Goal: Task Accomplishment & Management: Manage account settings

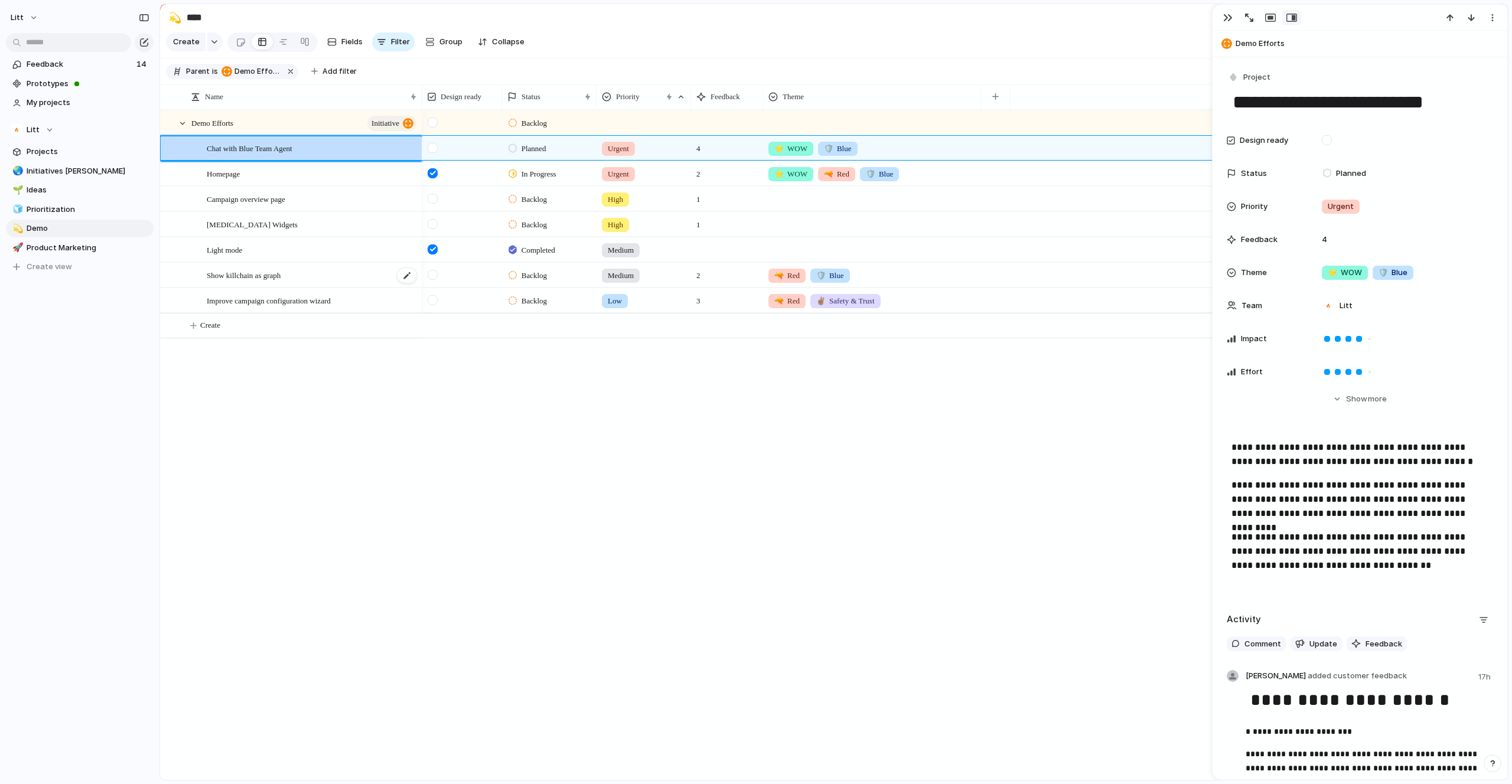
scroll to position [26, 0]
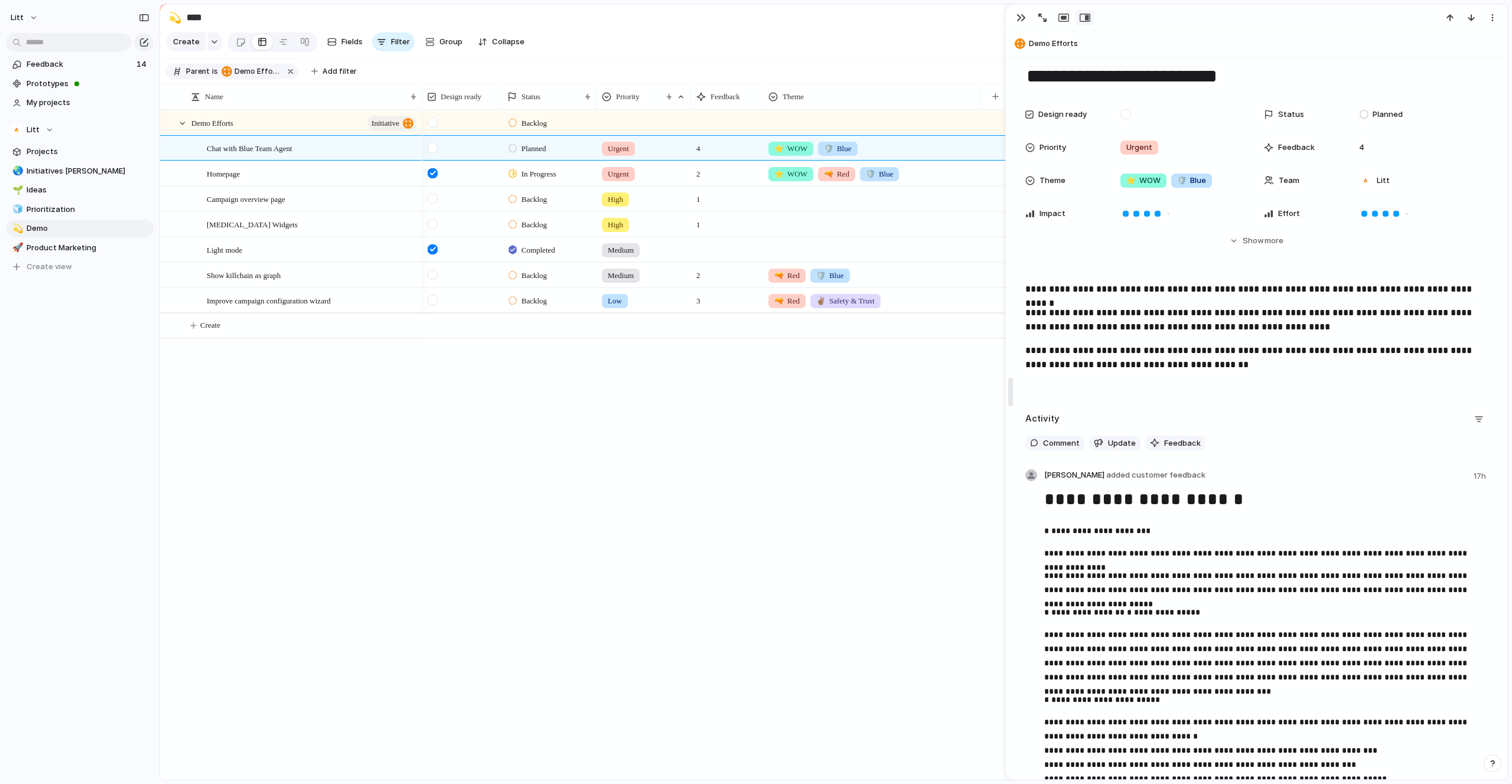
drag, startPoint x: 1217, startPoint y: 397, endPoint x: 1009, endPoint y: 400, distance: 208.0
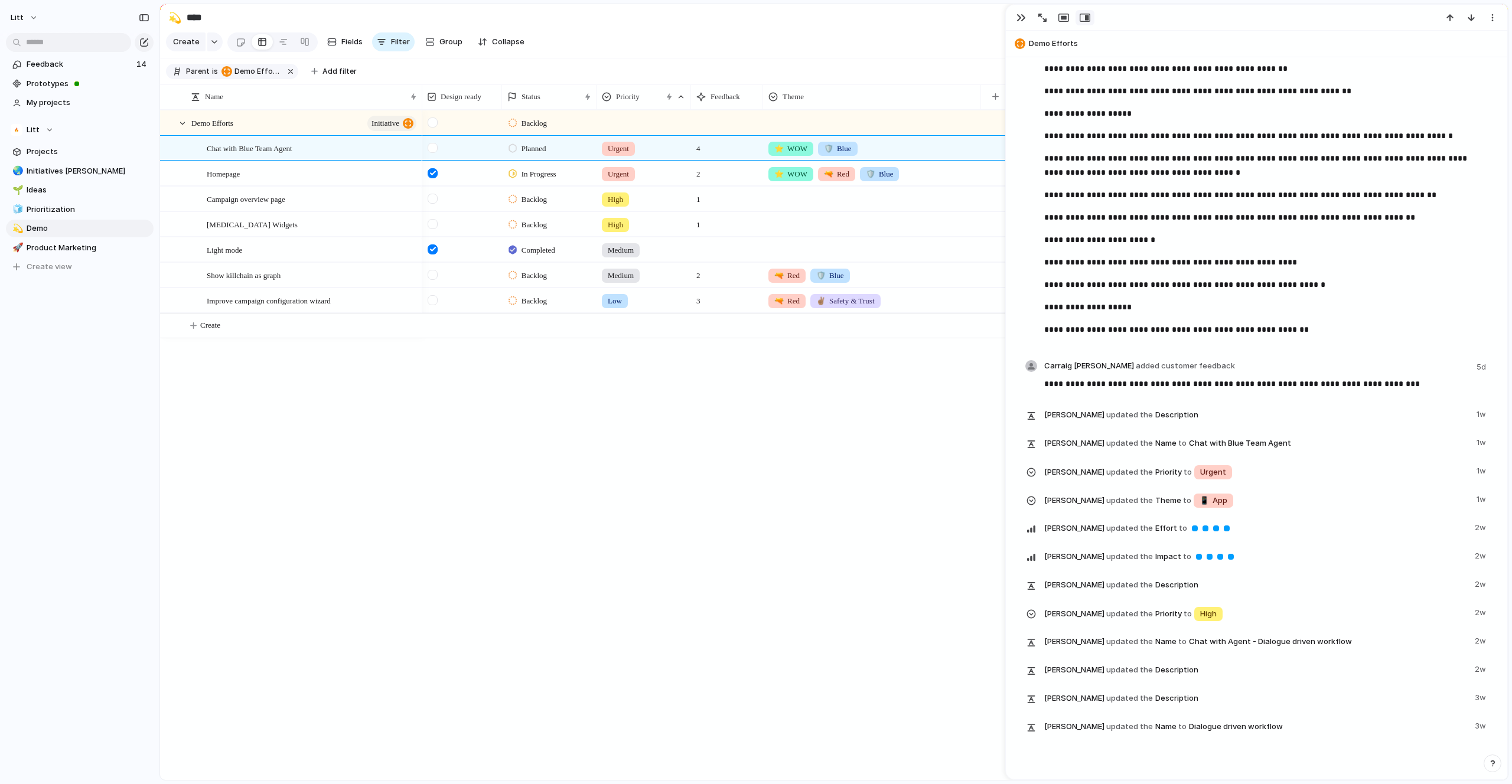
scroll to position [1398, 0]
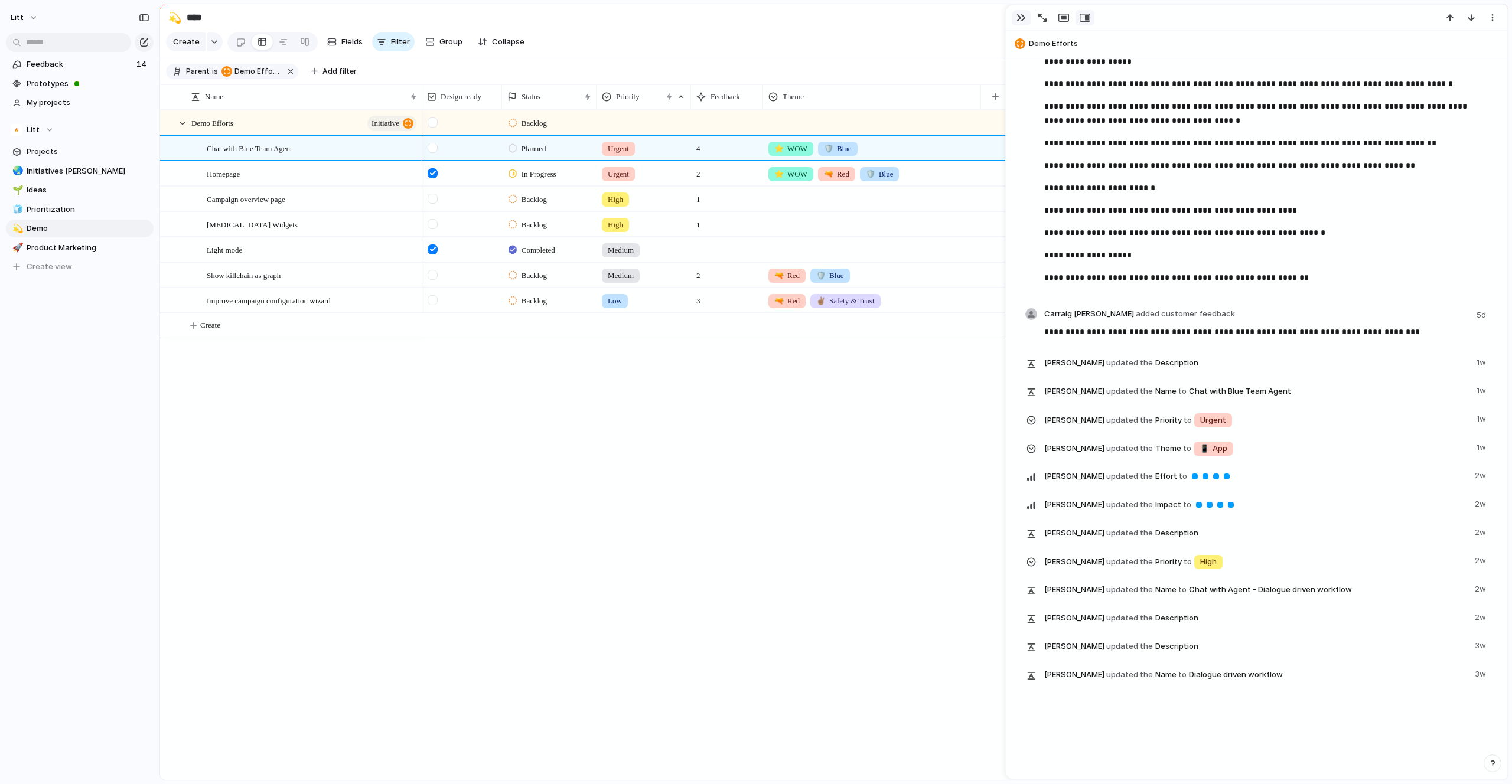
click at [1021, 14] on div "button" at bounding box center [1021, 17] width 10 height 10
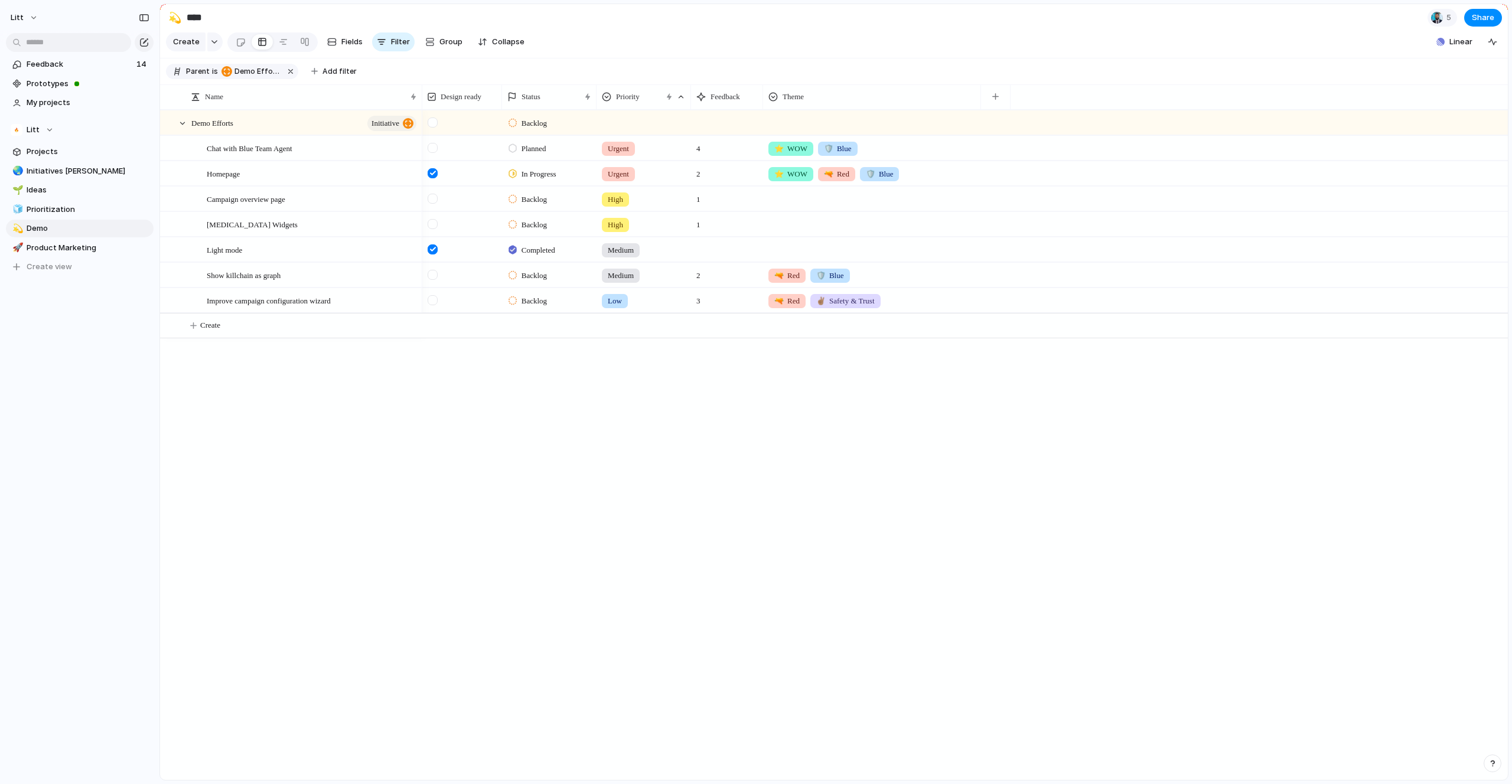
click at [326, 430] on div "Demo Efforts initiative Chat with Blue Team Agent Homepage Campaign overview pa…" at bounding box center [834, 444] width 1348 height 670
click at [188, 134] on div at bounding box center [177, 123] width 32 height 24
click at [172, 127] on div at bounding box center [170, 123] width 9 height 9
click at [184, 129] on div at bounding box center [182, 124] width 11 height 11
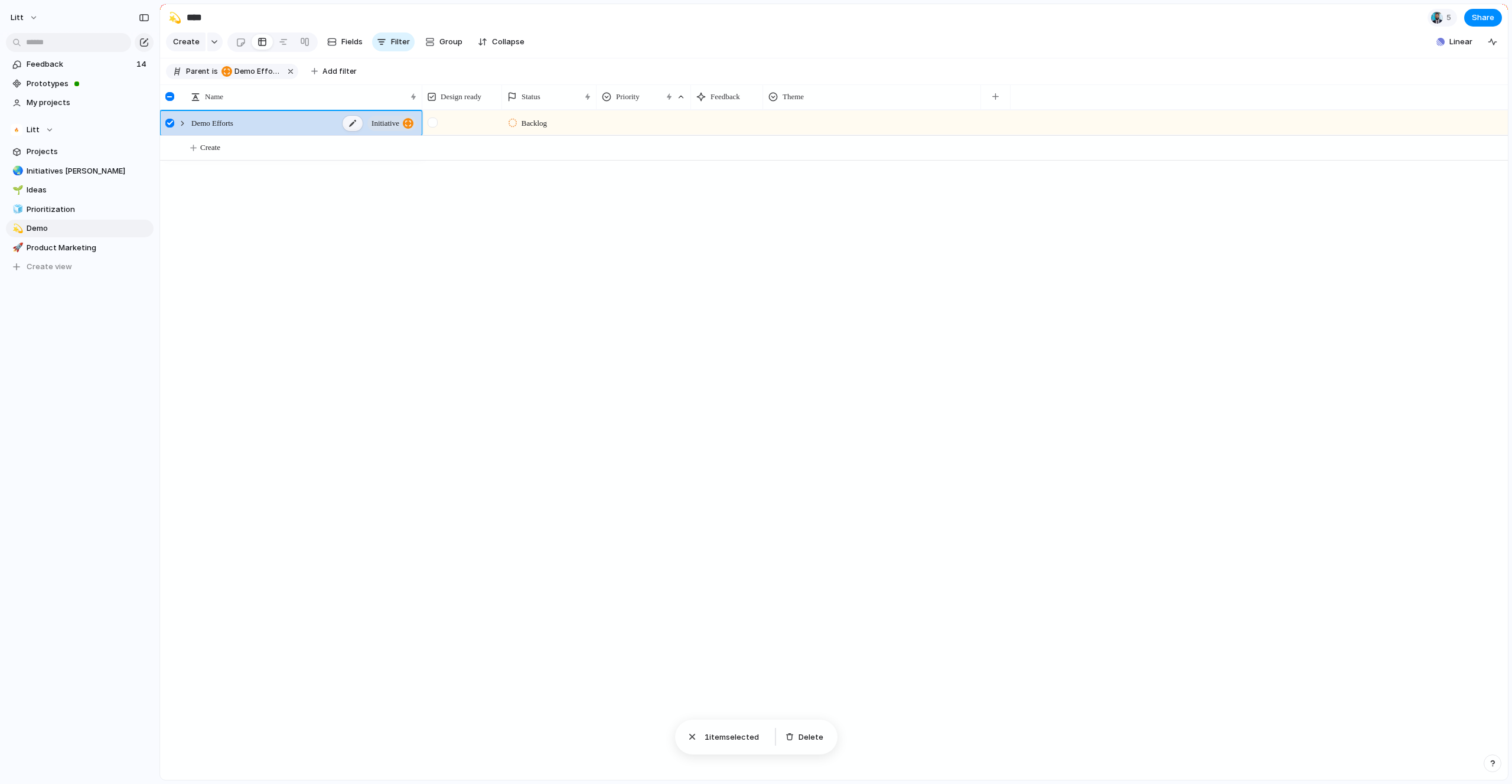
click at [352, 131] on div at bounding box center [353, 123] width 20 height 15
type textarea "**********"
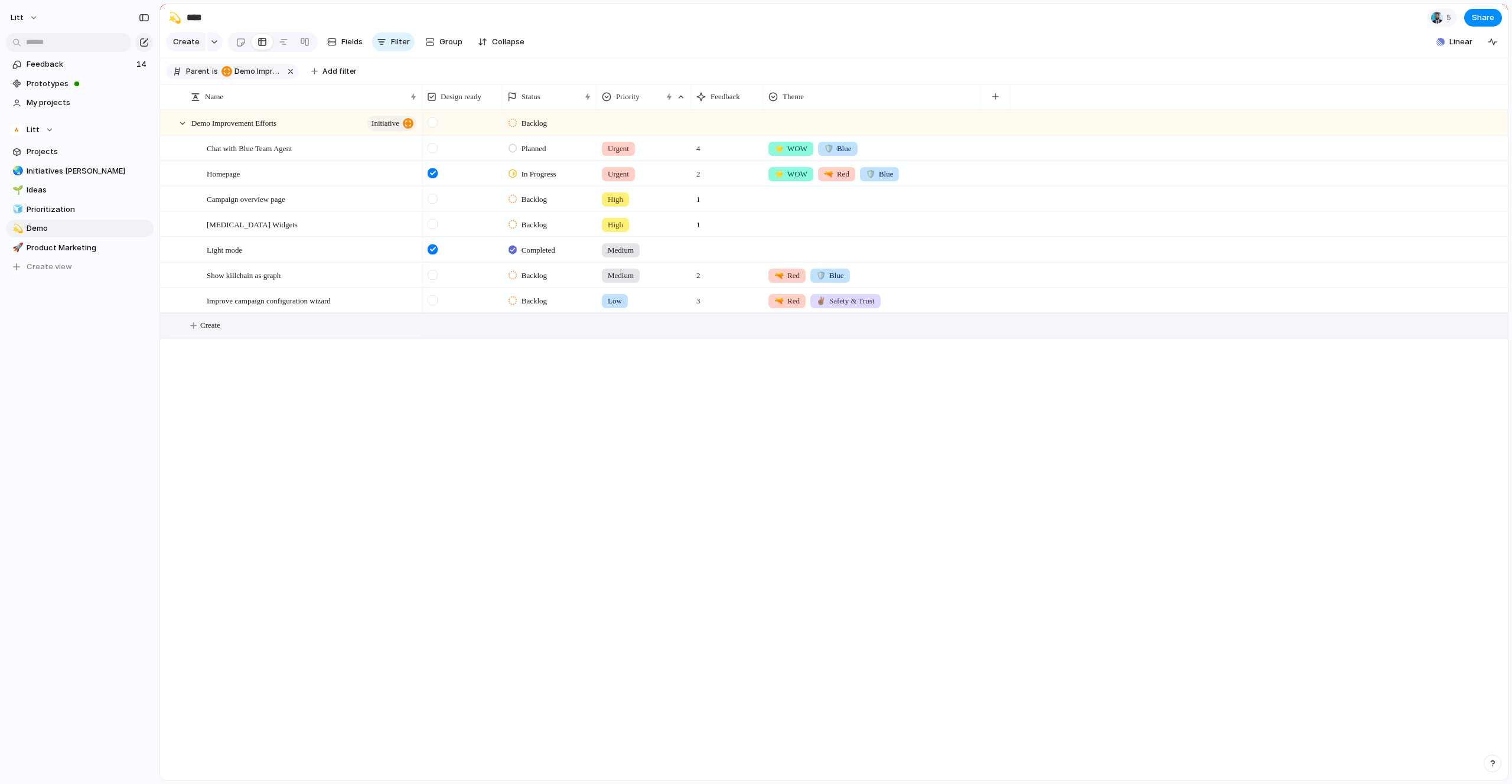
click at [687, 523] on div "Backlog Planned Urgent 4 ⭐️ WOW 🛡️ Blue In Progress Urgent 2 ⭐️ WOW 🔫 Red 🛡️ Bl…" at bounding box center [966, 444] width 1086 height 670
click at [180, 129] on div at bounding box center [182, 124] width 11 height 11
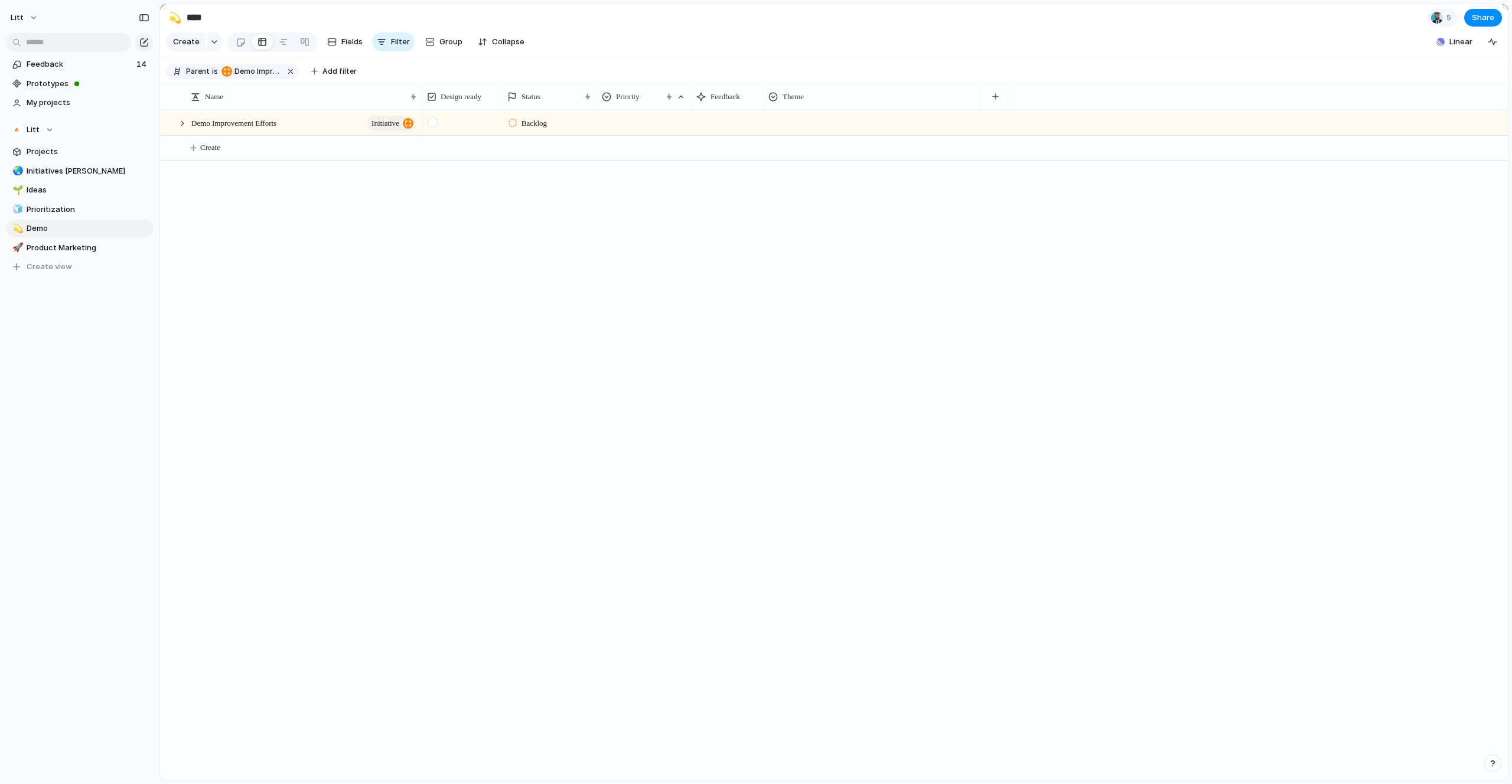
click at [546, 129] on span "Backlog" at bounding box center [534, 123] width 25 height 12
click at [569, 205] on li "Active" at bounding box center [553, 203] width 96 height 20
click at [184, 129] on div at bounding box center [182, 124] width 11 height 11
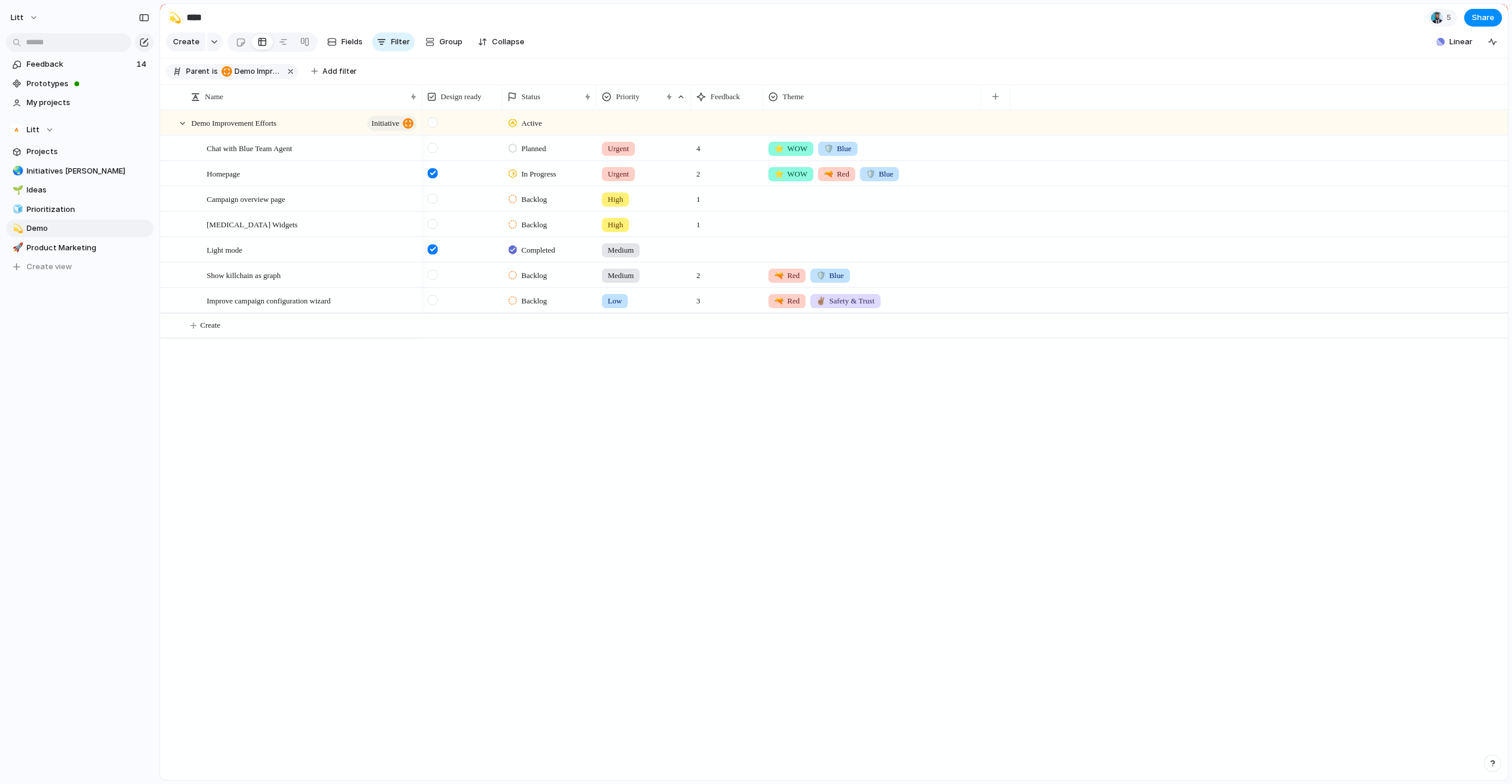
click at [443, 393] on div "Active Planned Urgent 4 ⭐️ WOW 🛡️ Blue In Progress Urgent 2 ⭐️ WOW 🔫 Red 🛡️ Blu…" at bounding box center [966, 444] width 1086 height 670
click at [53, 196] on link "🌱 Ideas" at bounding box center [80, 190] width 148 height 18
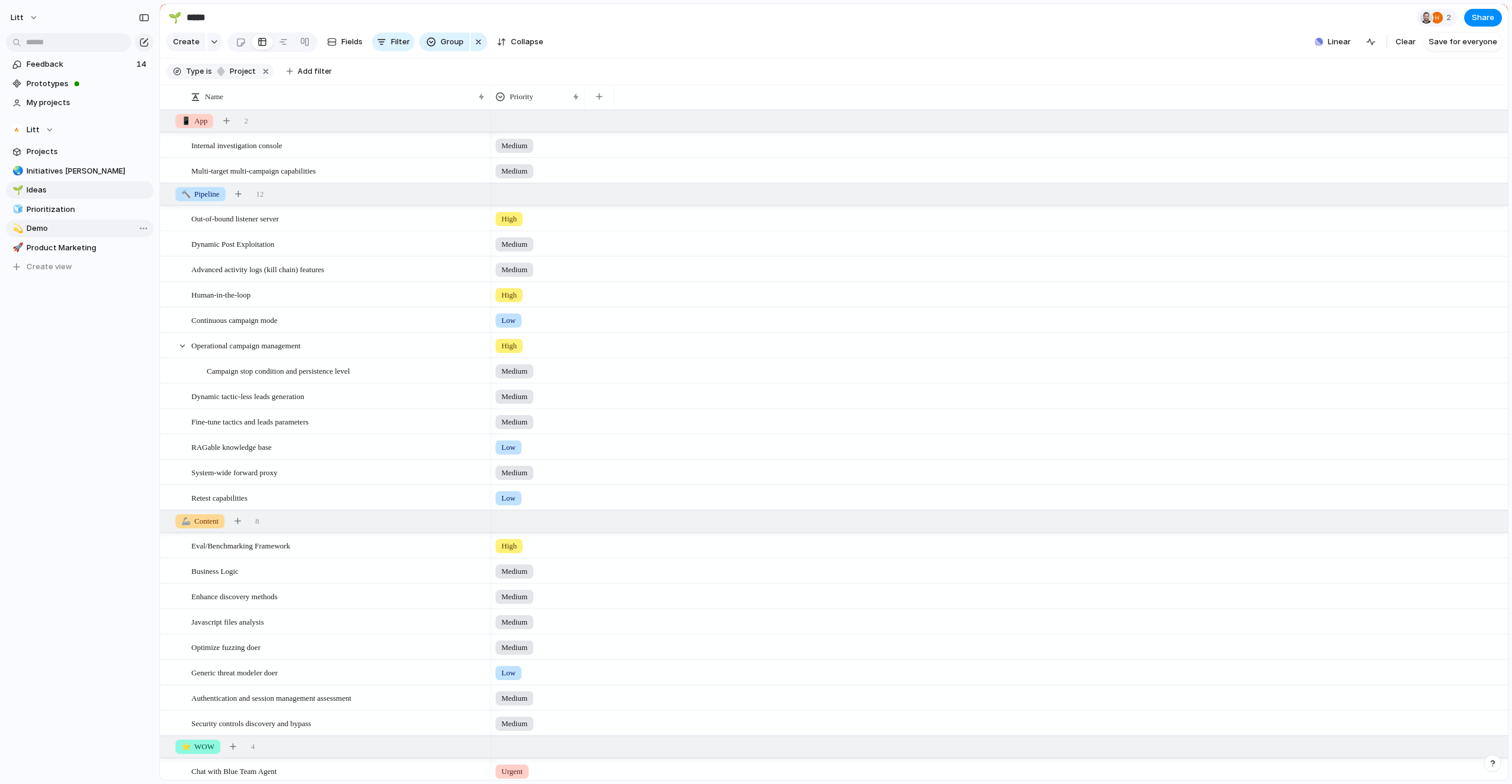
click at [75, 223] on span "Demo" at bounding box center [88, 228] width 123 height 12
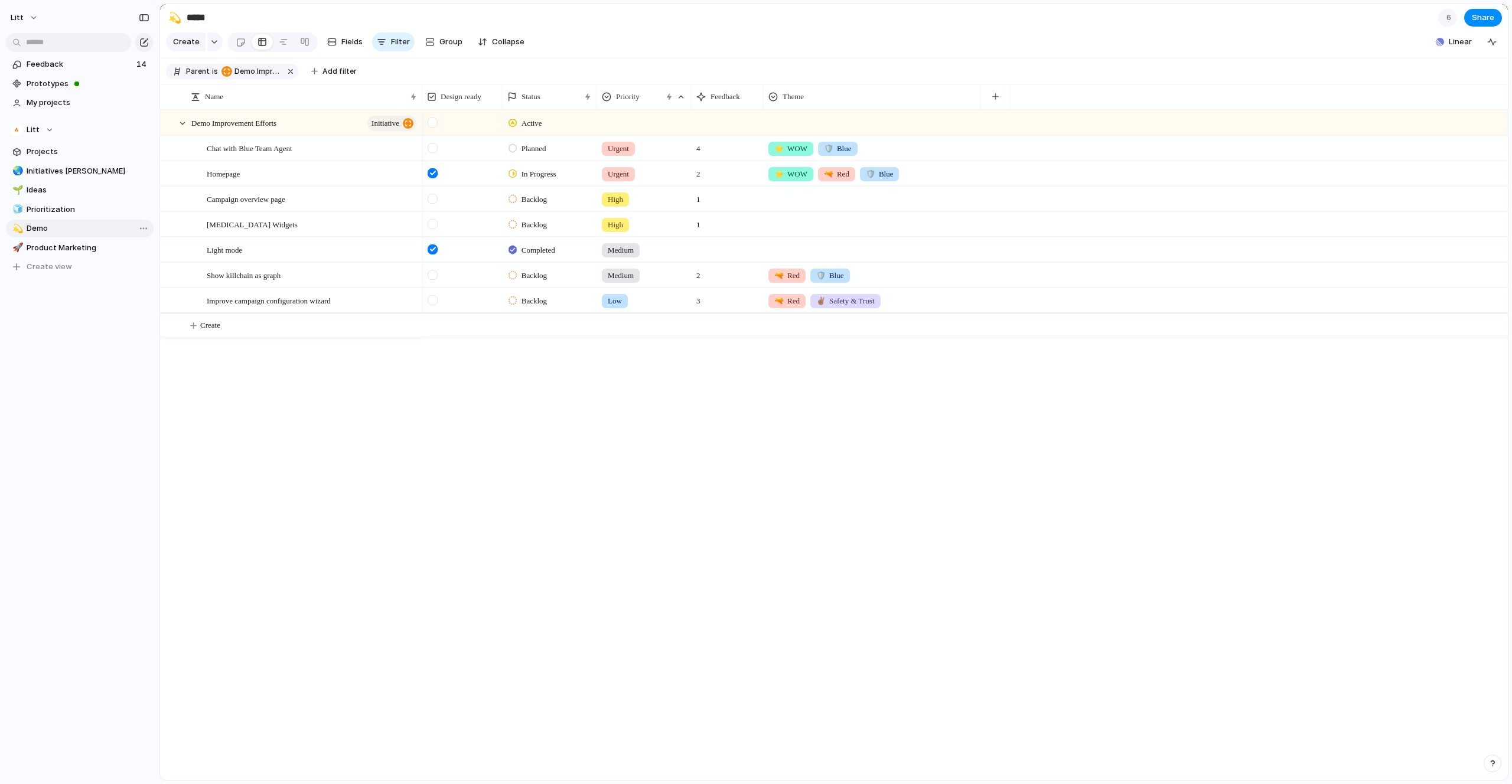
type input "****"
click at [400, 412] on div "Demo Improvement Efforts initiative Chat with Blue Team Agent Homepage Campaign…" at bounding box center [834, 444] width 1348 height 670
click at [188, 160] on div at bounding box center [177, 148] width 32 height 24
click at [170, 152] on div at bounding box center [170, 149] width 9 height 9
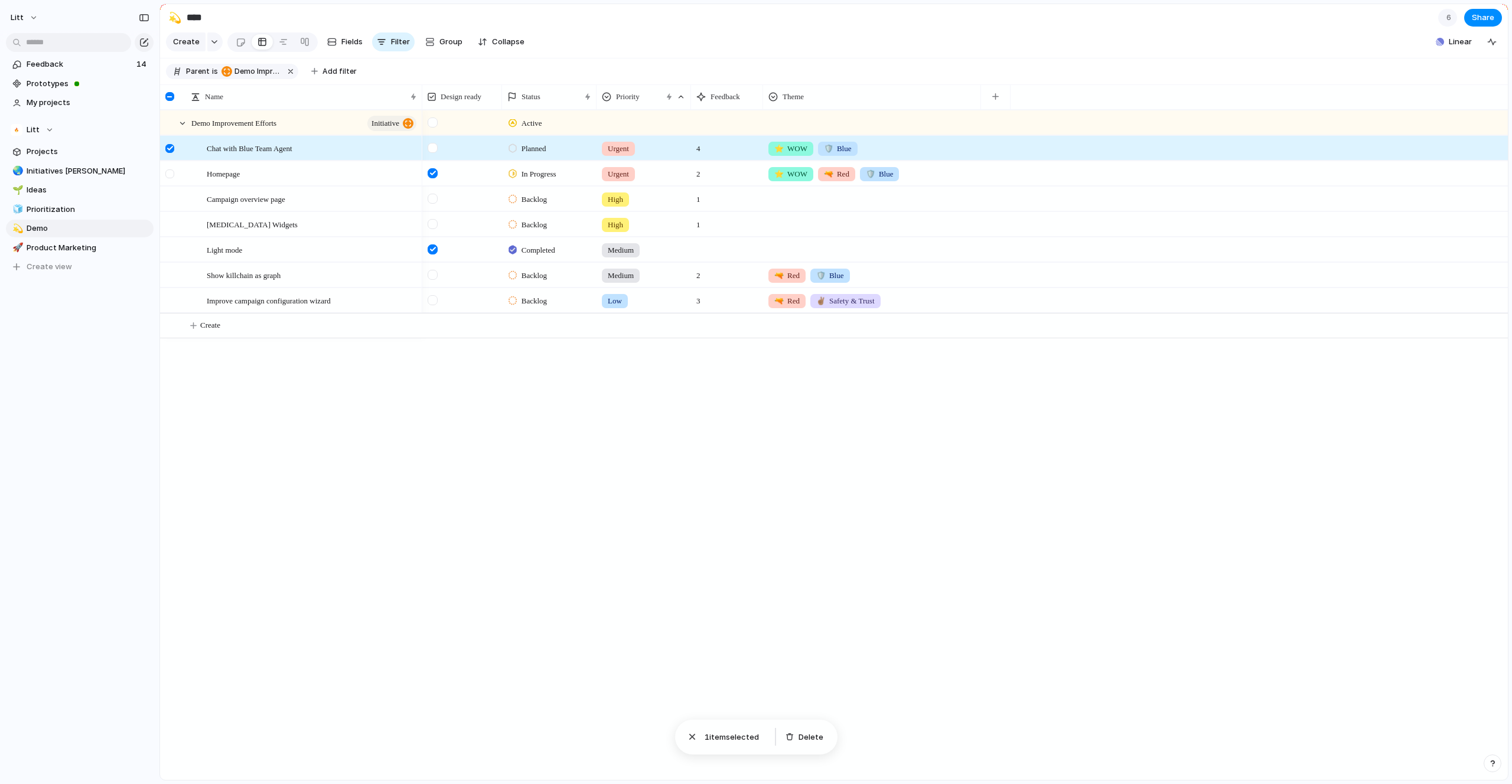
click at [174, 179] on div at bounding box center [170, 174] width 9 height 9
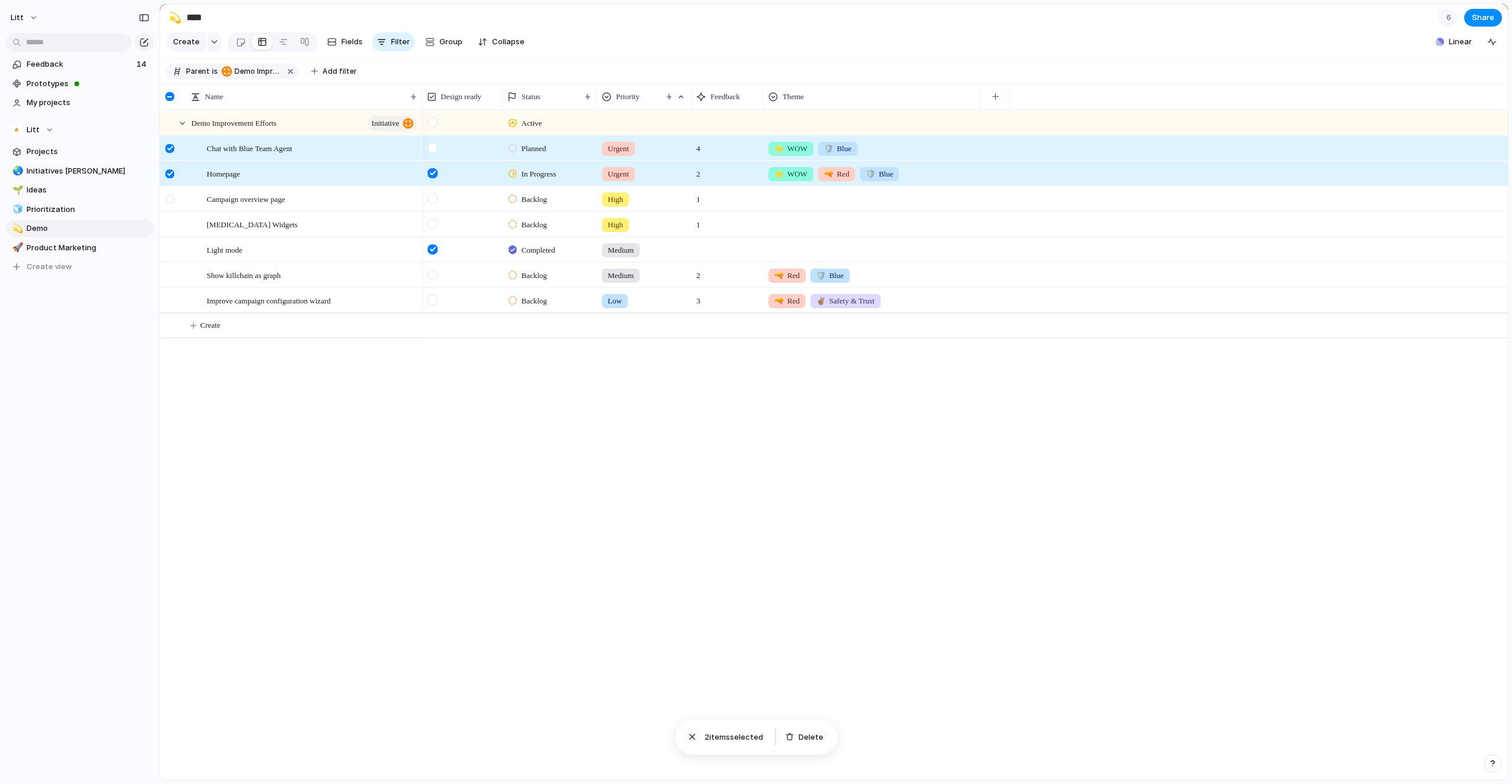
click at [173, 204] on div at bounding box center [170, 199] width 9 height 9
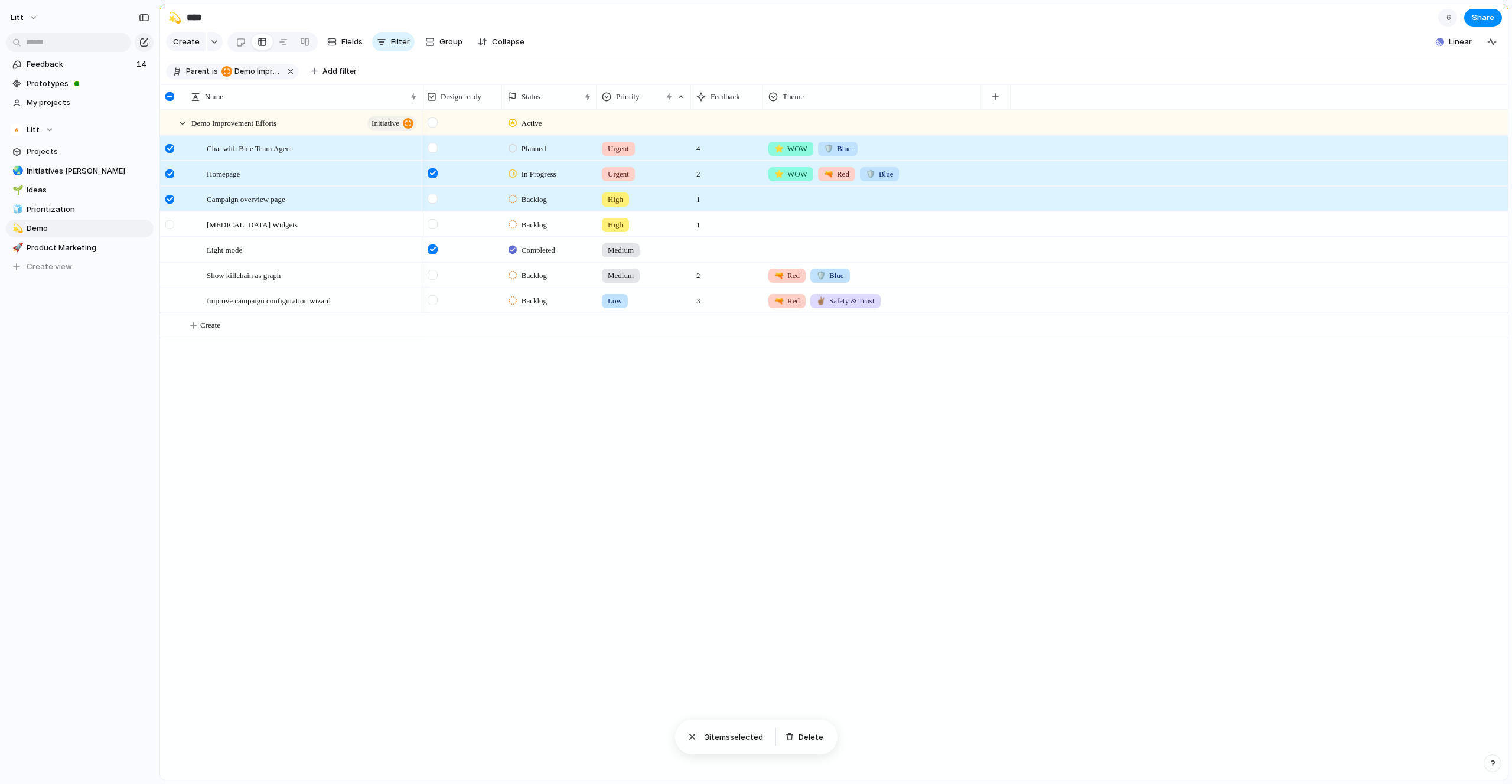
click at [170, 229] on div at bounding box center [170, 225] width 9 height 9
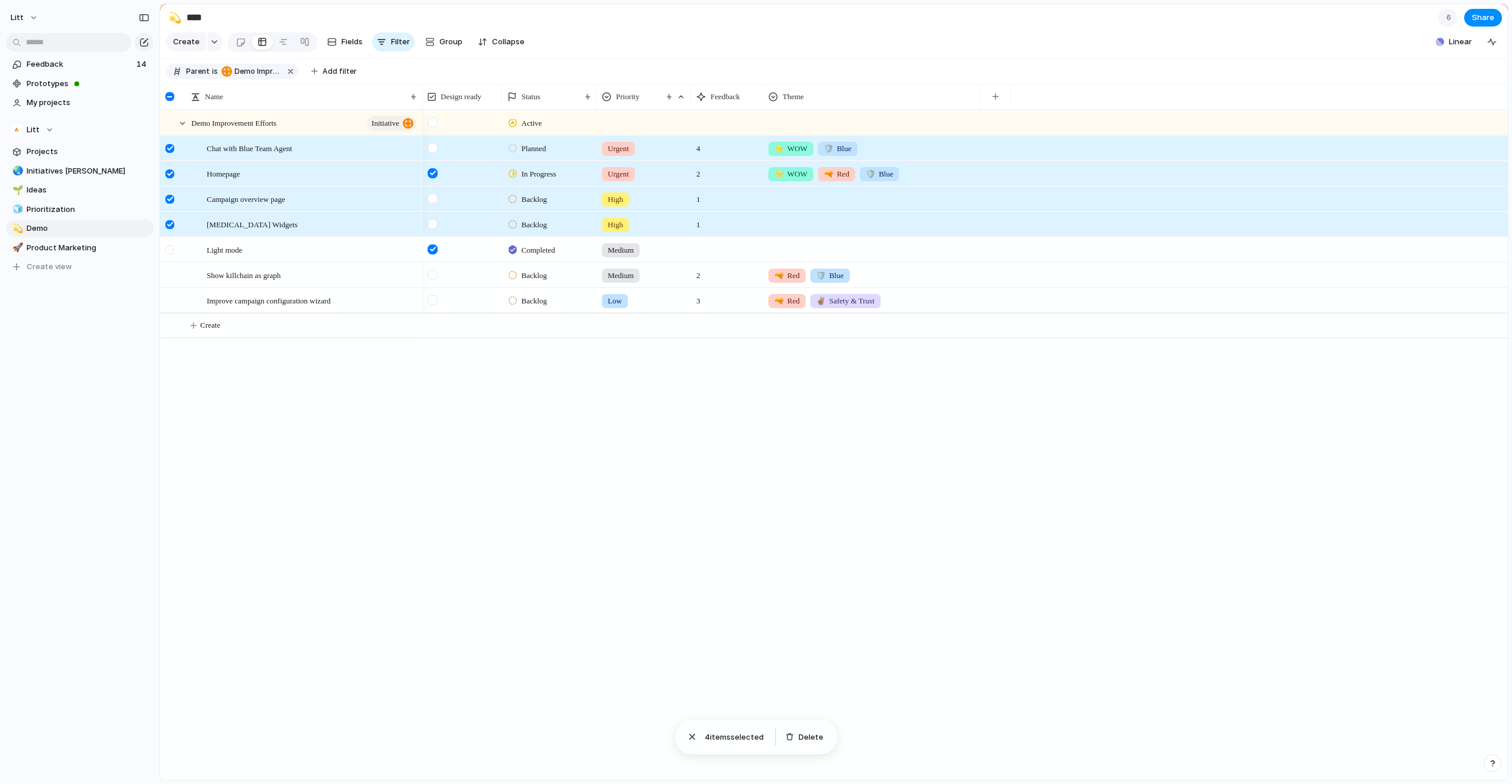
click at [170, 264] on div at bounding box center [171, 254] width 22 height 32
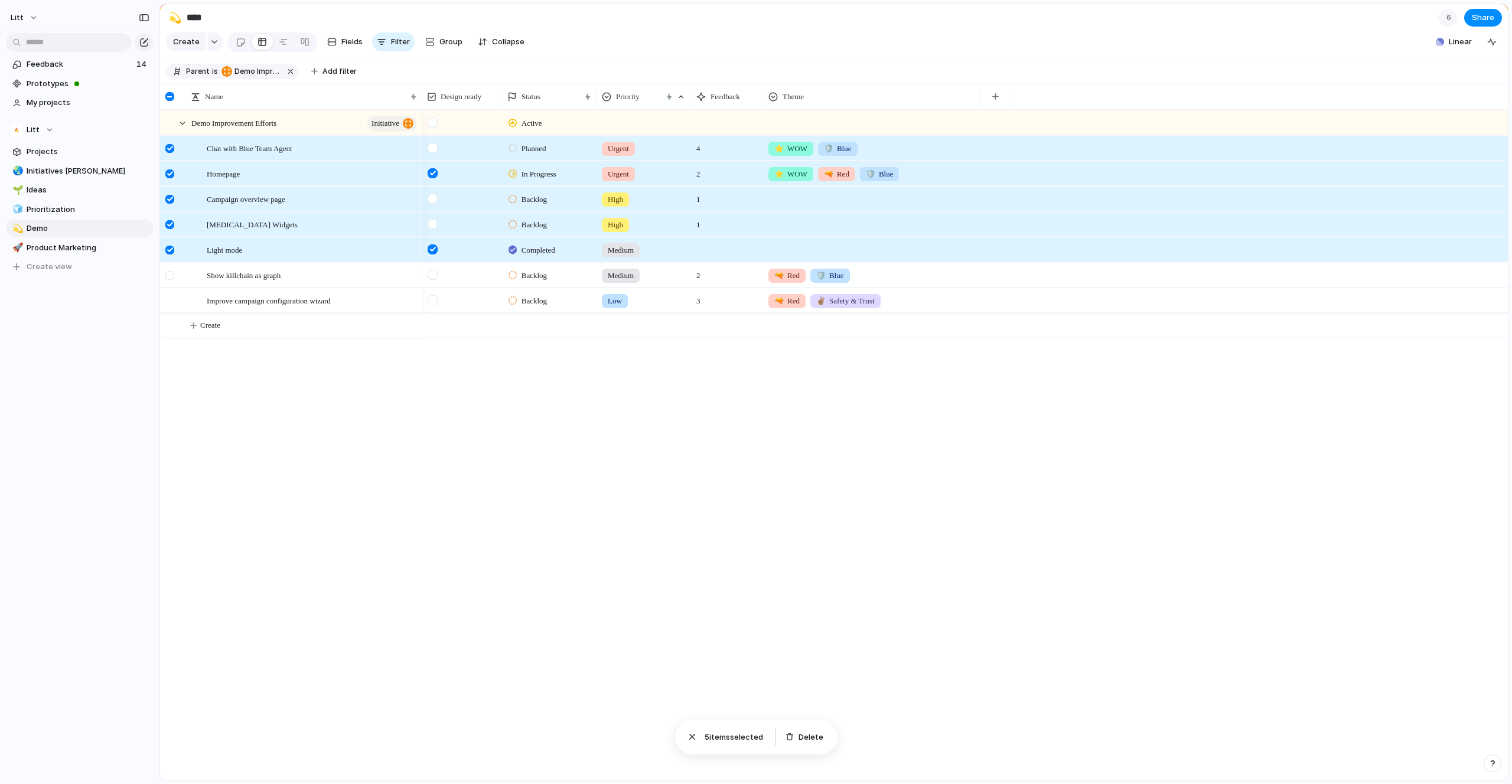
click at [173, 280] on div at bounding box center [170, 275] width 9 height 9
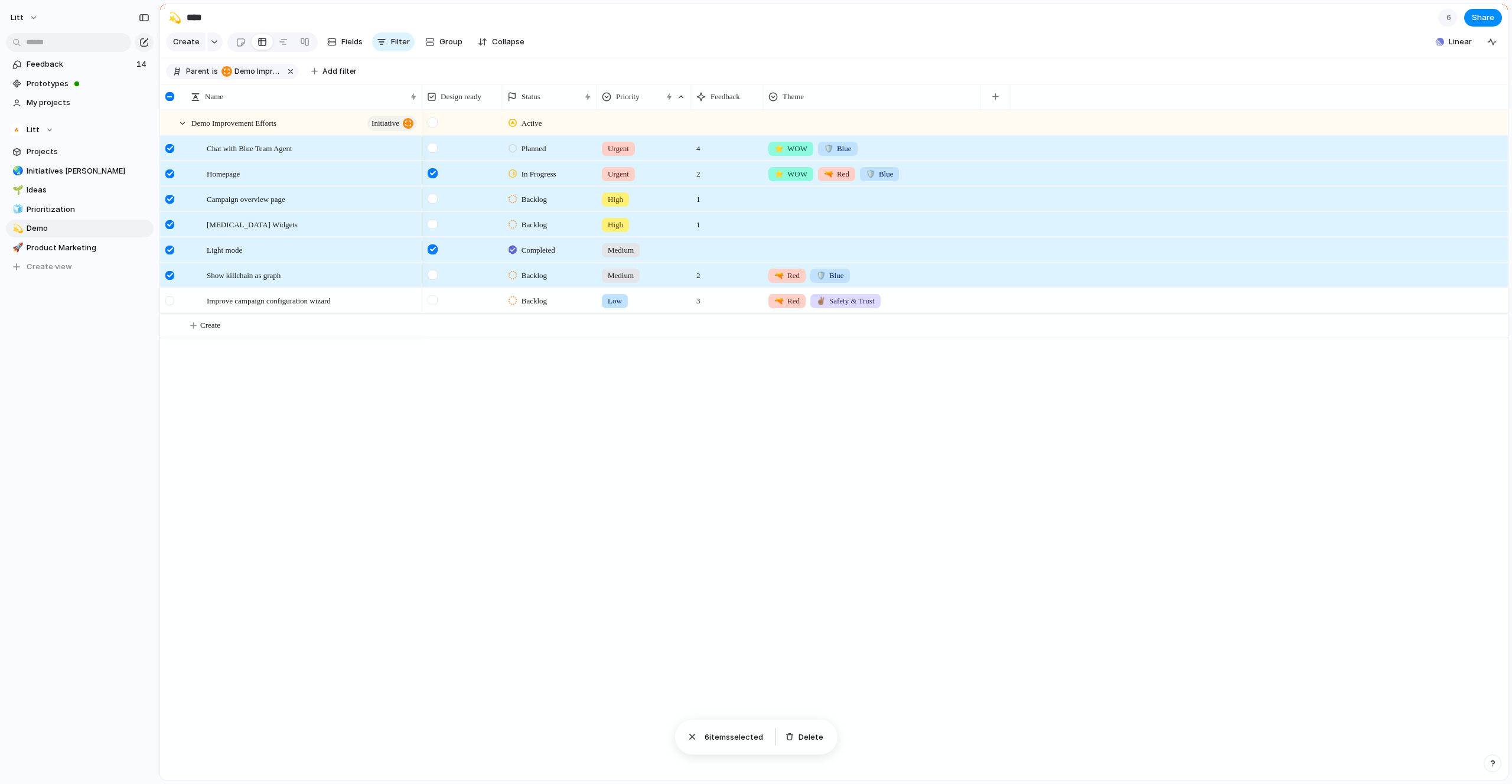
click at [170, 305] on div at bounding box center [170, 301] width 9 height 9
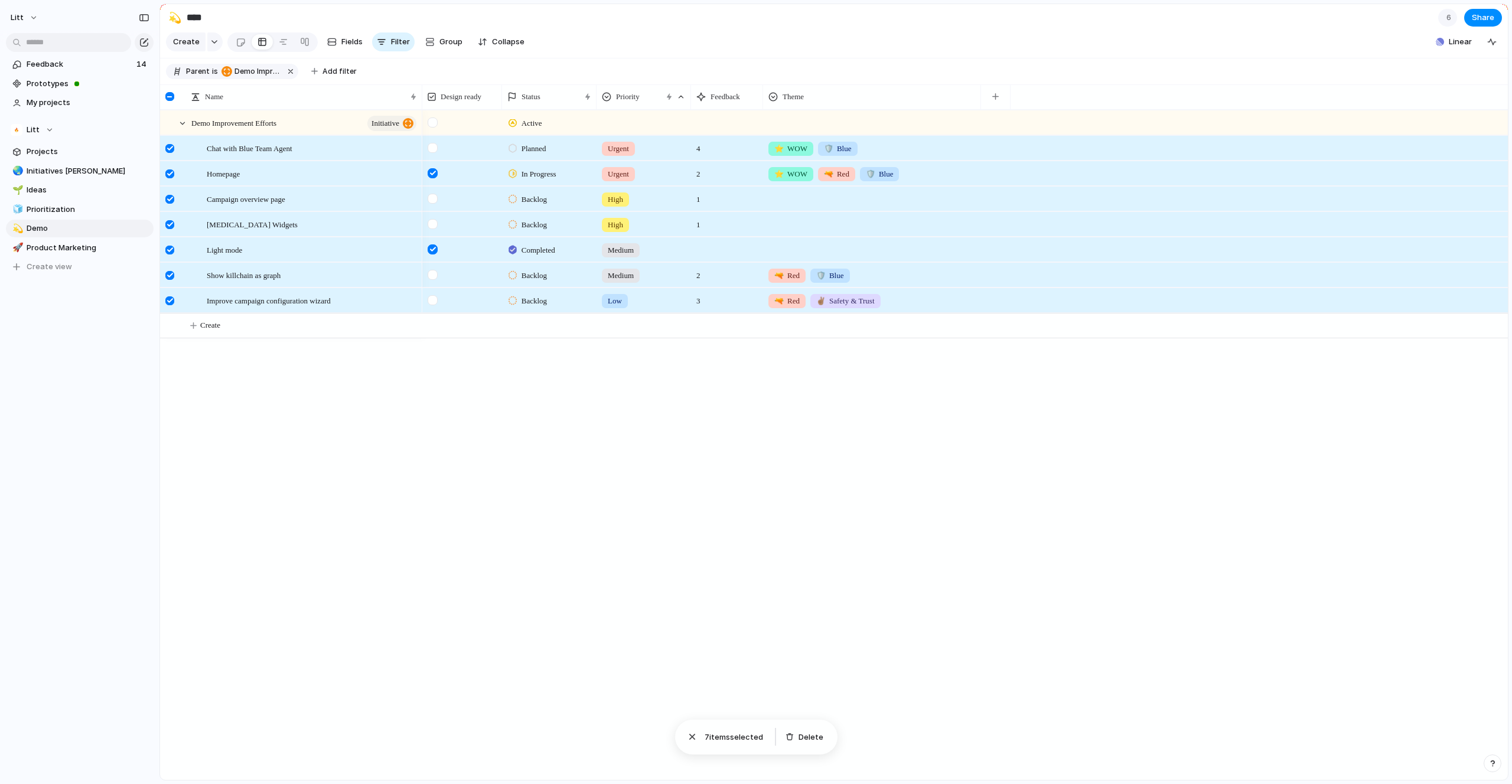
click at [406, 418] on div "Demo Improvement Efforts initiative Chat with Blue Team Agent Homepage Campaign…" at bounding box center [834, 444] width 1348 height 670
click at [170, 101] on div at bounding box center [170, 97] width 9 height 9
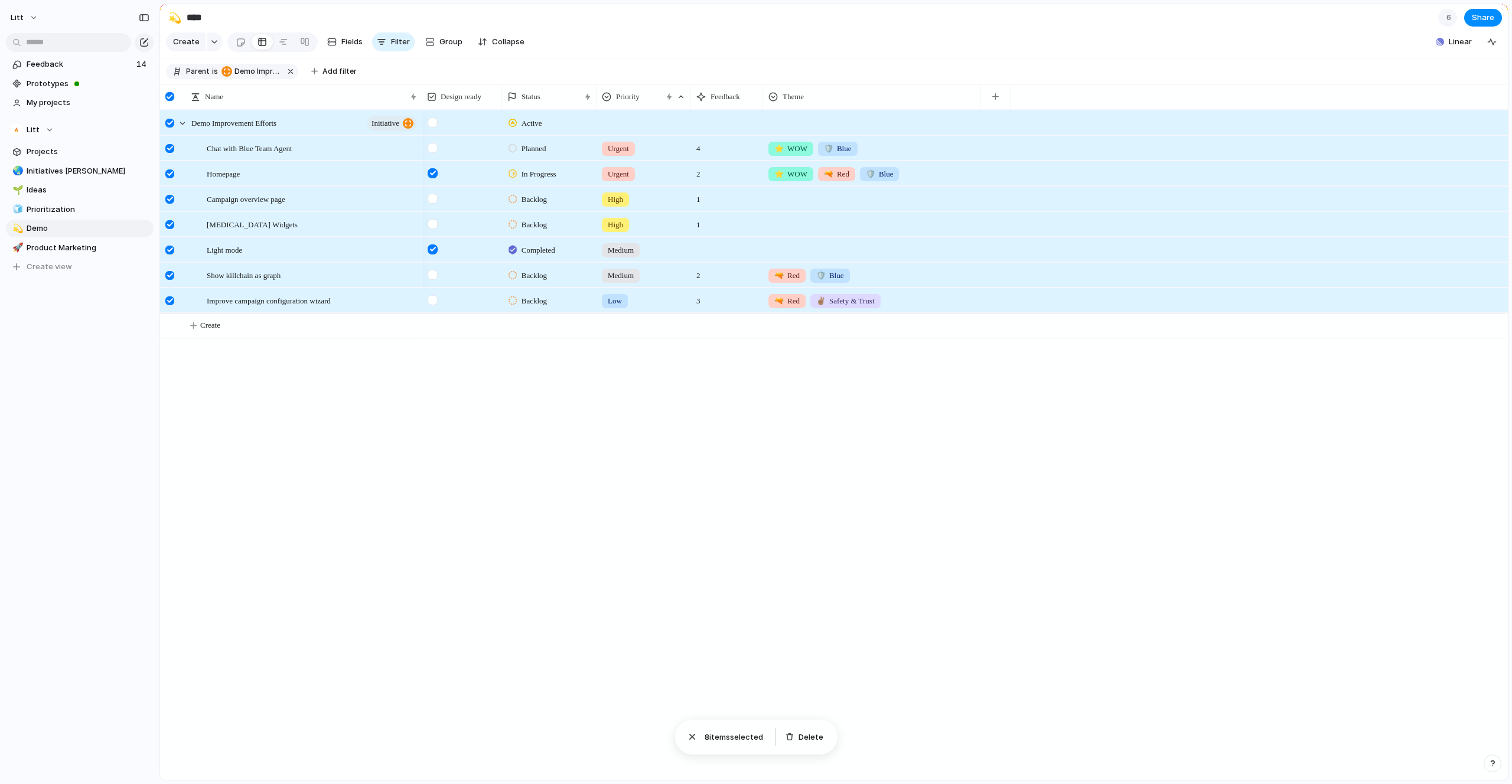
click at [170, 101] on div at bounding box center [170, 97] width 9 height 9
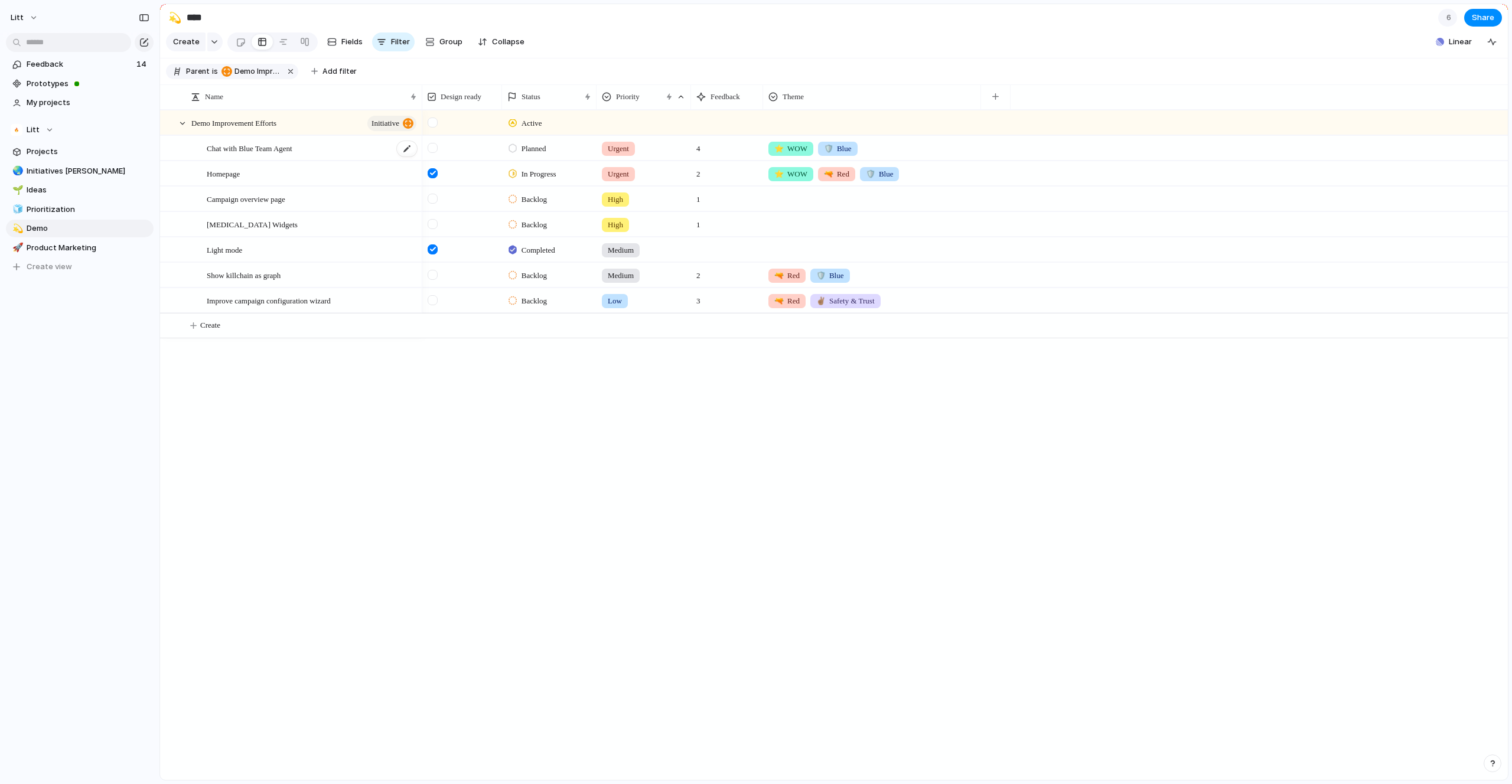
click at [237, 152] on span "Chat with Blue Team Agent" at bounding box center [249, 147] width 85 height 13
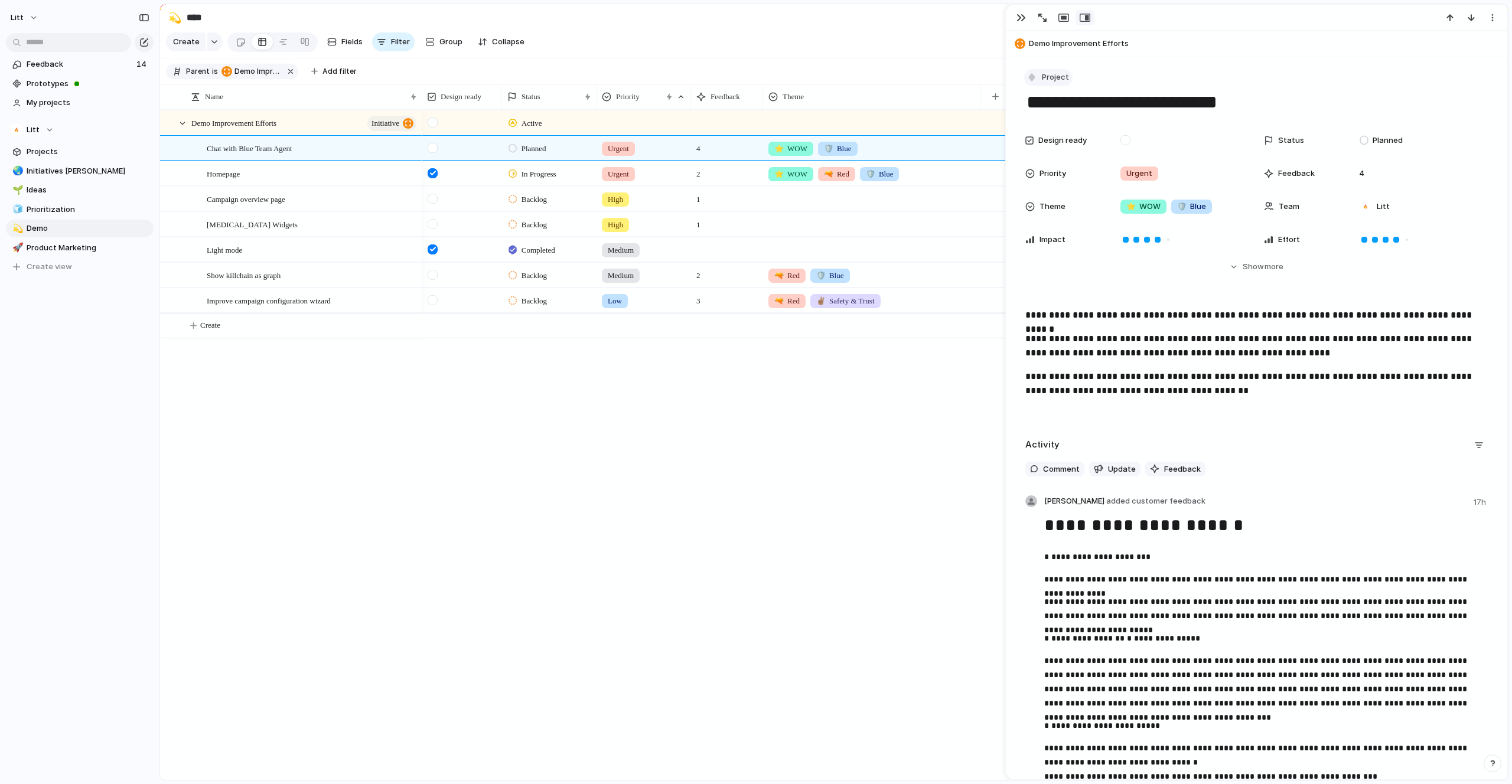
click at [1061, 81] on span "Project" at bounding box center [1055, 77] width 27 height 12
click at [794, 424] on div "Initiative Project Milestone Request Customize" at bounding box center [756, 392] width 1512 height 784
click at [1018, 14] on div "button" at bounding box center [1021, 17] width 10 height 10
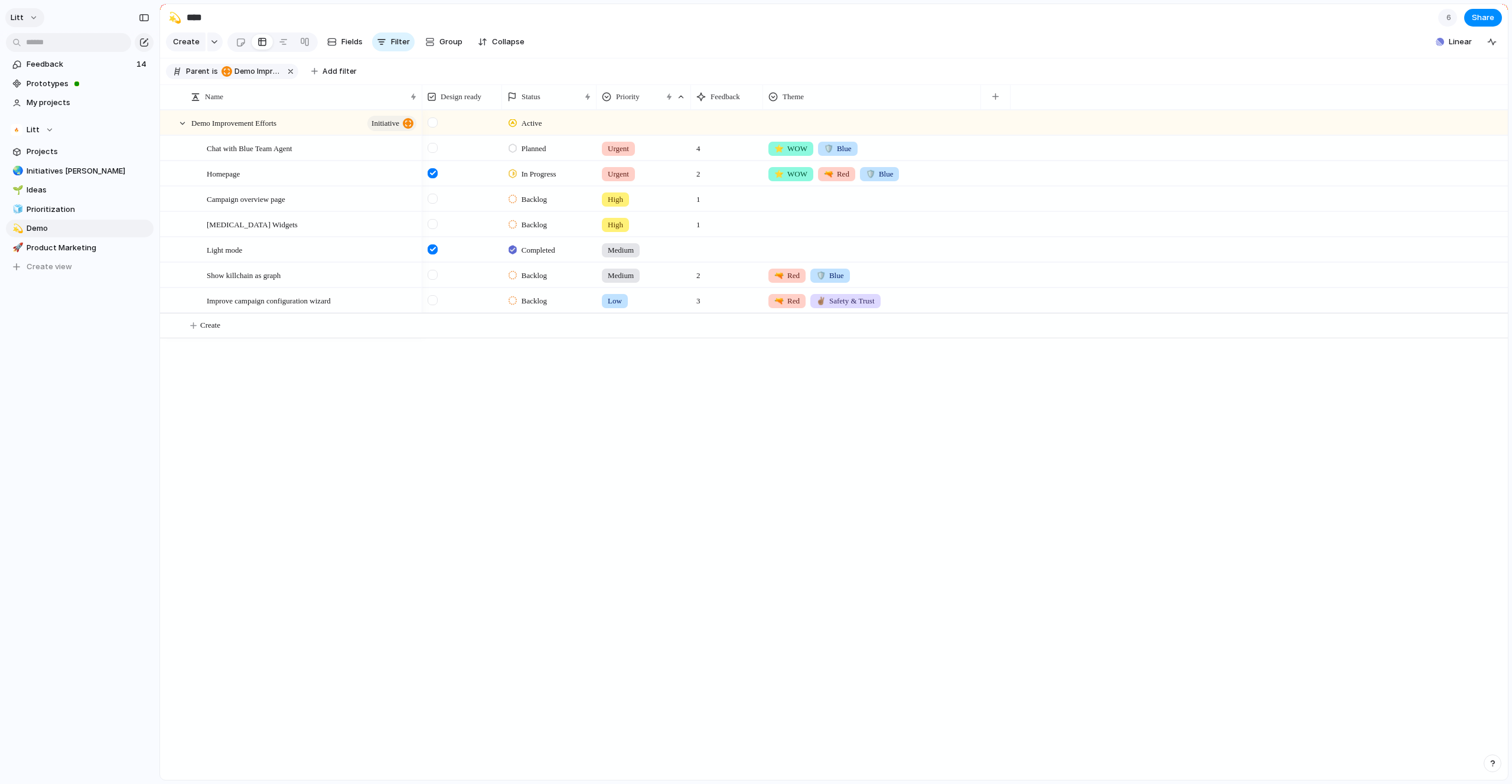
click at [31, 18] on button "Litt" at bounding box center [24, 17] width 39 height 19
click at [74, 47] on li "Settings" at bounding box center [57, 44] width 98 height 19
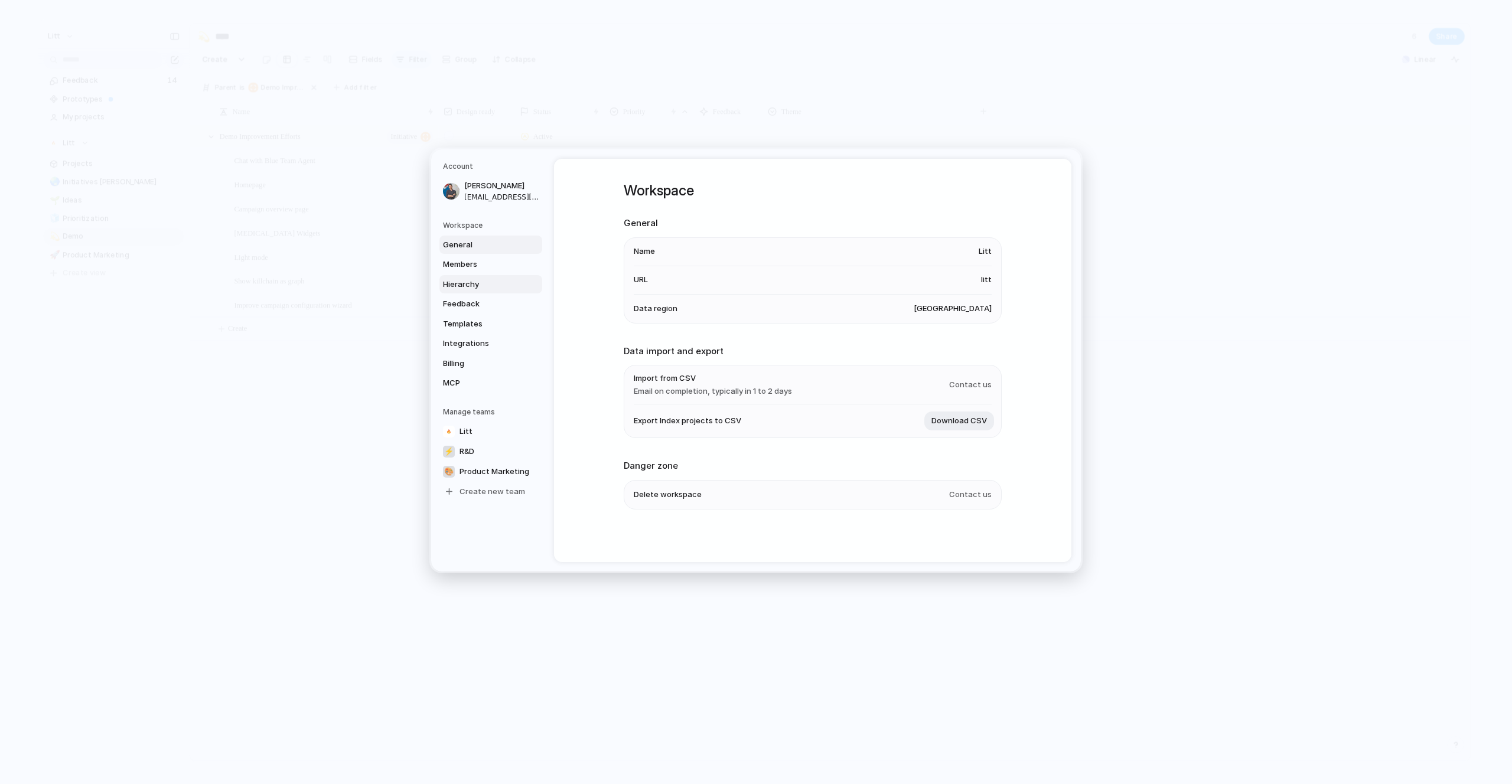
click at [511, 283] on span "Hierarchy" at bounding box center [481, 284] width 75 height 12
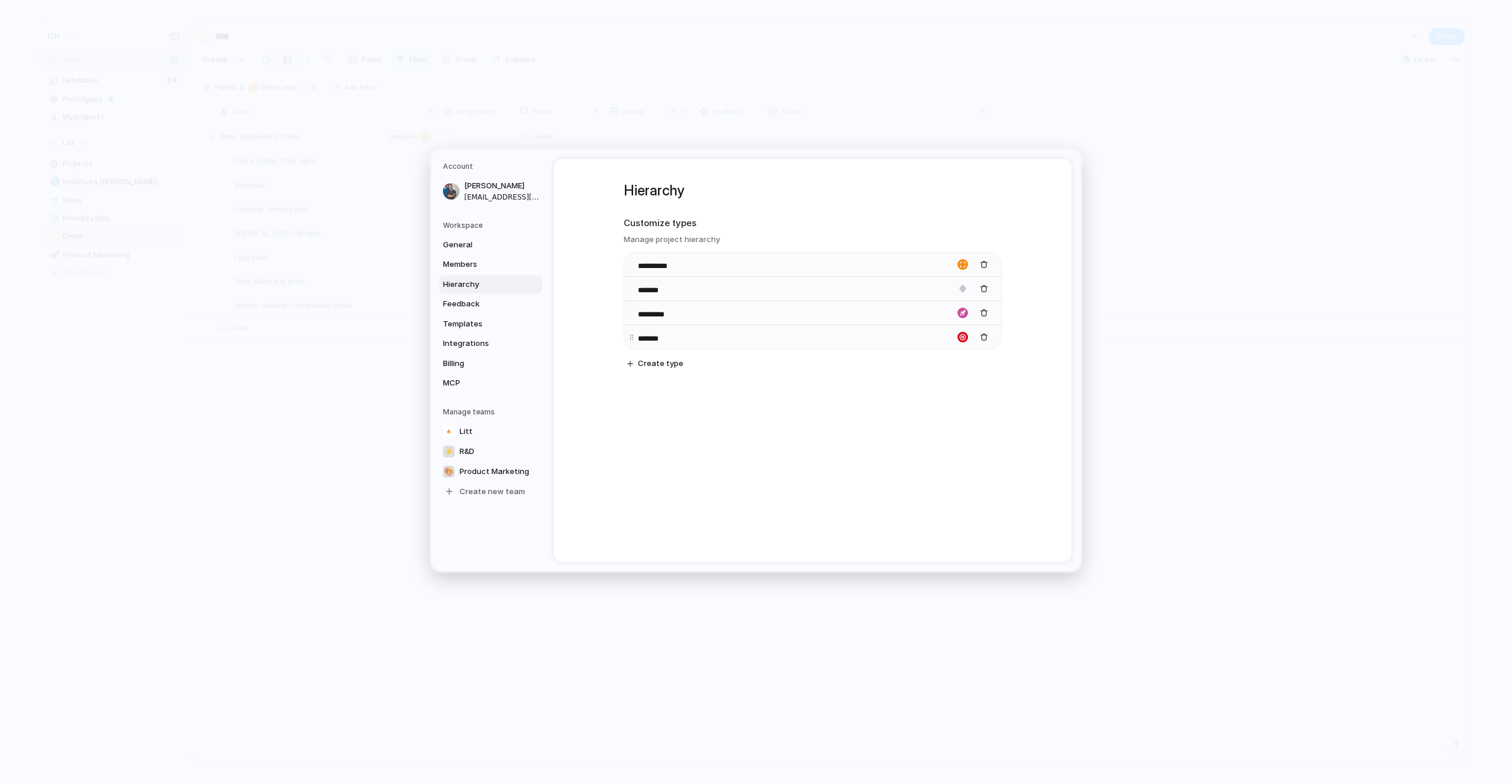
click at [671, 342] on input "*******" at bounding box center [659, 338] width 42 height 12
click at [986, 315] on button "button" at bounding box center [983, 312] width 15 height 15
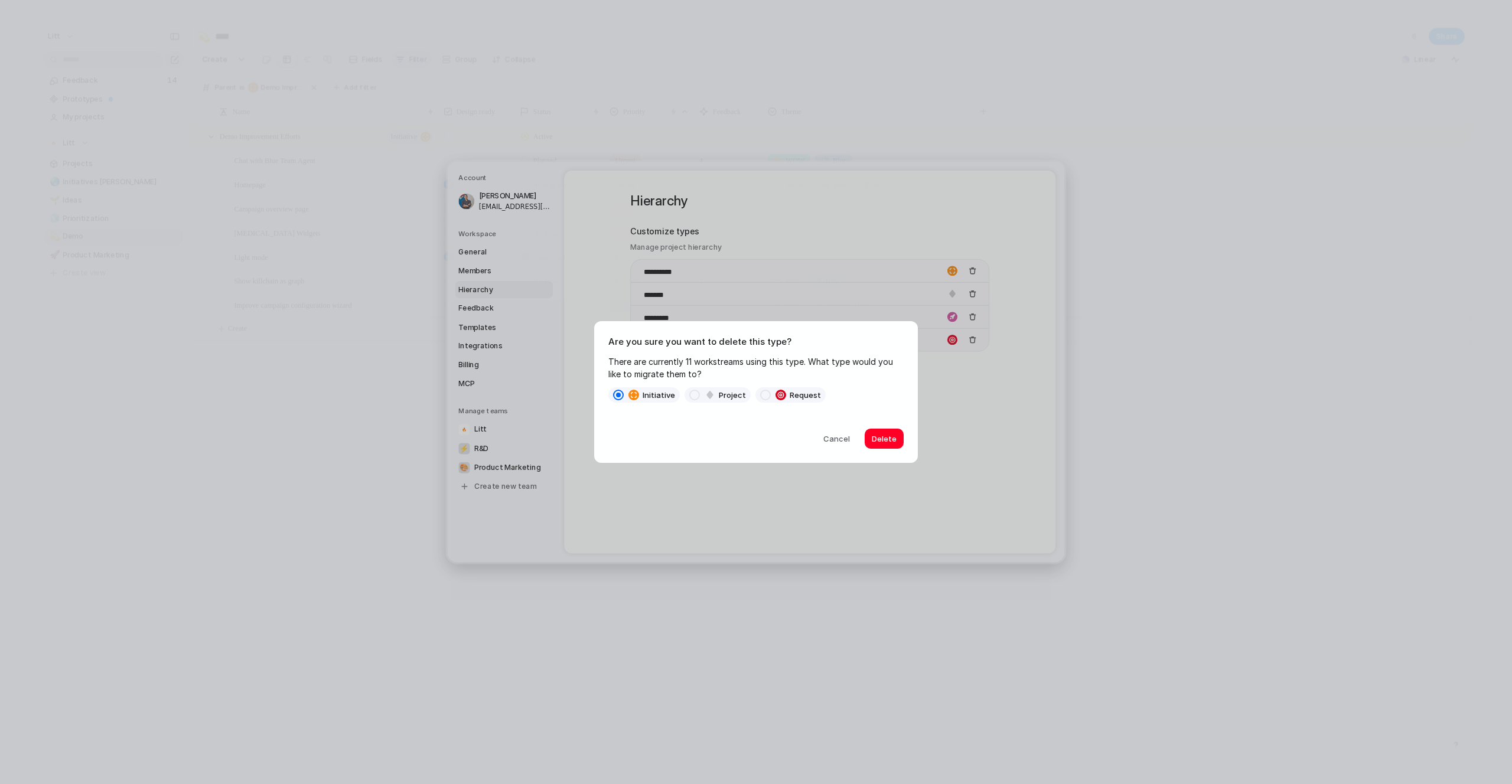
click at [762, 398] on span at bounding box center [765, 395] width 11 height 11
click at [870, 441] on button "Delete" at bounding box center [884, 439] width 39 height 20
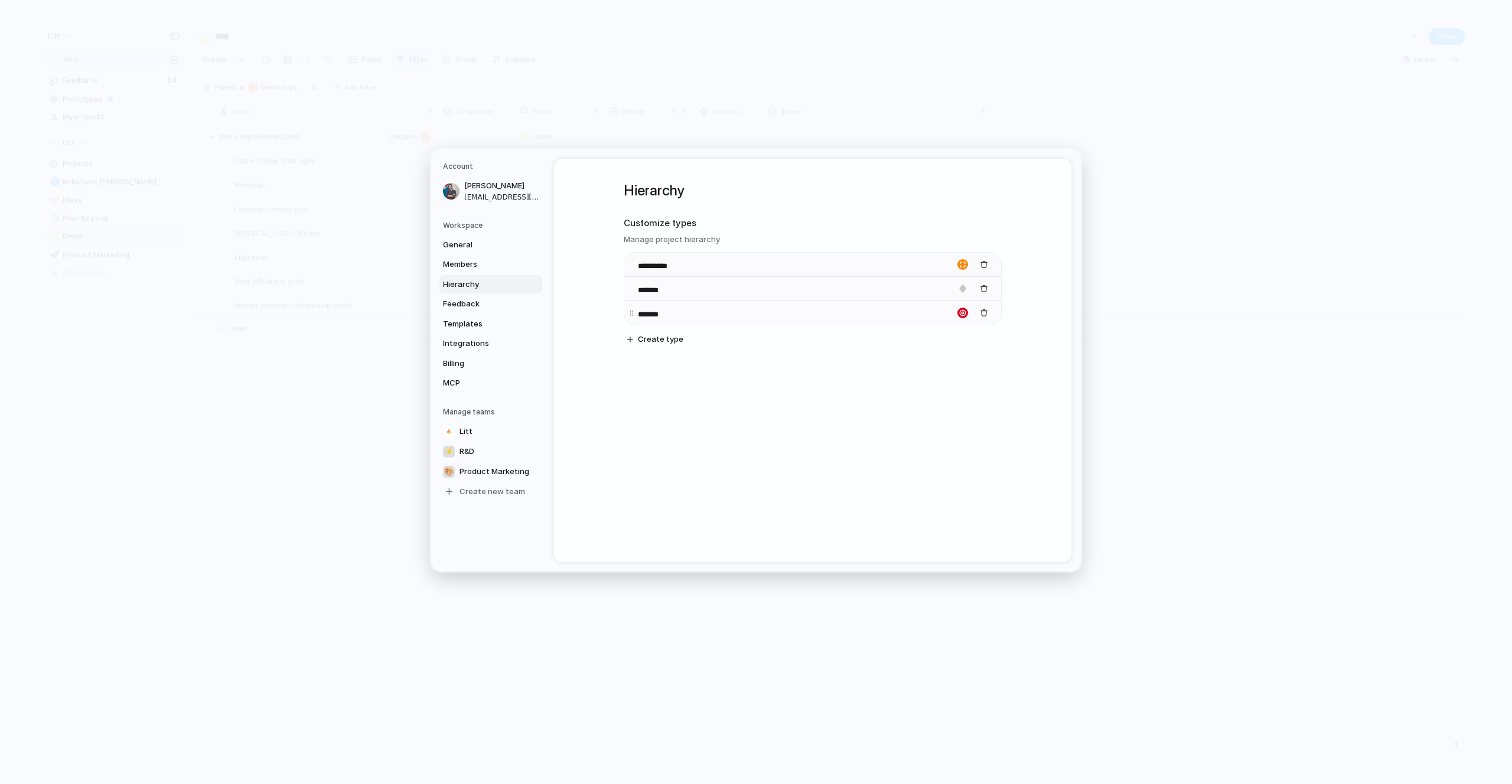
click at [954, 317] on button "button" at bounding box center [963, 313] width 18 height 18
drag, startPoint x: 676, startPoint y: 309, endPoint x: 660, endPoint y: 312, distance: 16.3
click at [676, 309] on div at bounding box center [756, 392] width 1512 height 784
click at [659, 312] on input "*******" at bounding box center [659, 314] width 42 height 12
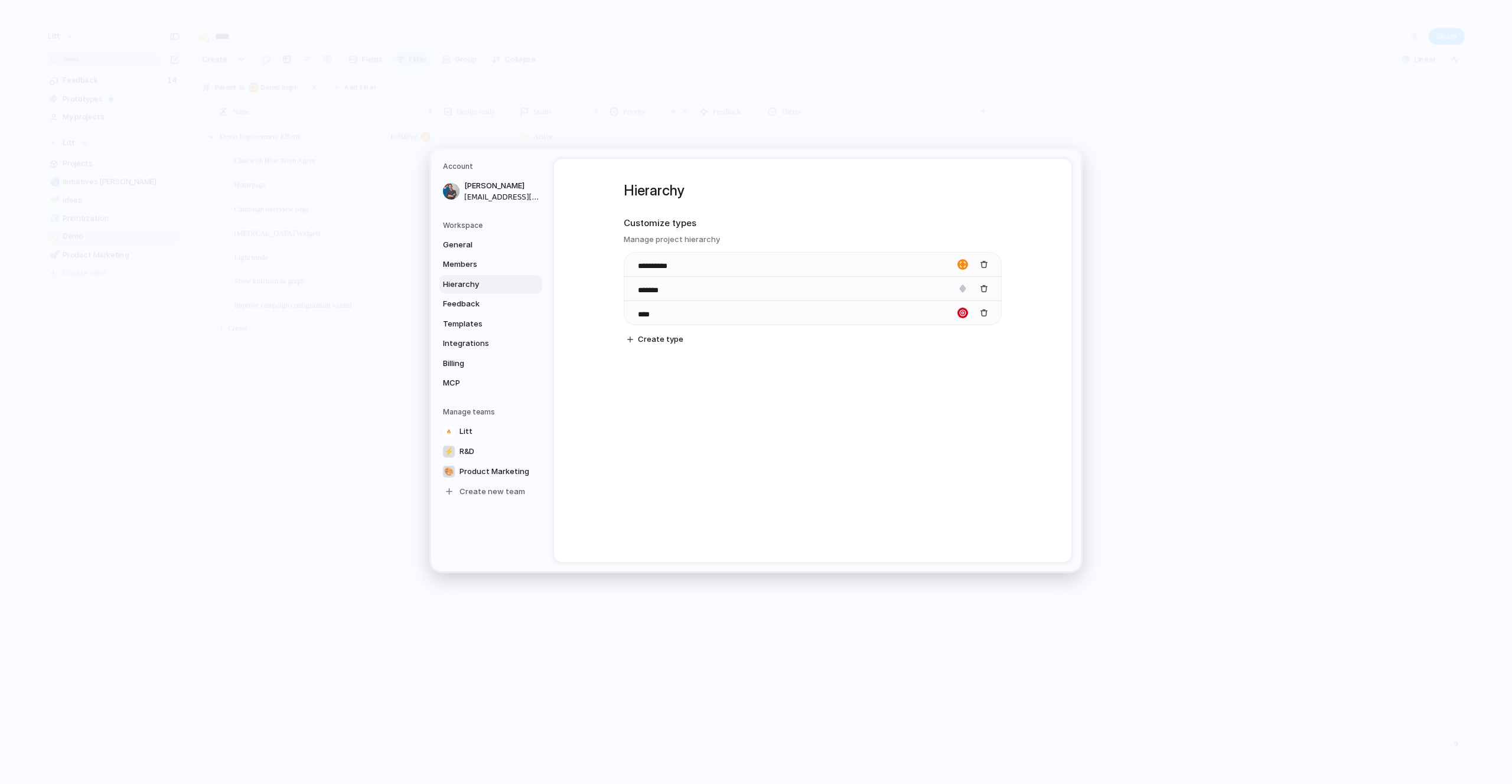
type input "****"
click at [785, 445] on div "**********" at bounding box center [812, 361] width 518 height 404
click at [959, 317] on div "button" at bounding box center [963, 313] width 11 height 11
click at [962, 338] on button "button" at bounding box center [960, 336] width 11 height 11
click at [922, 373] on div at bounding box center [939, 377] width 61 height 33
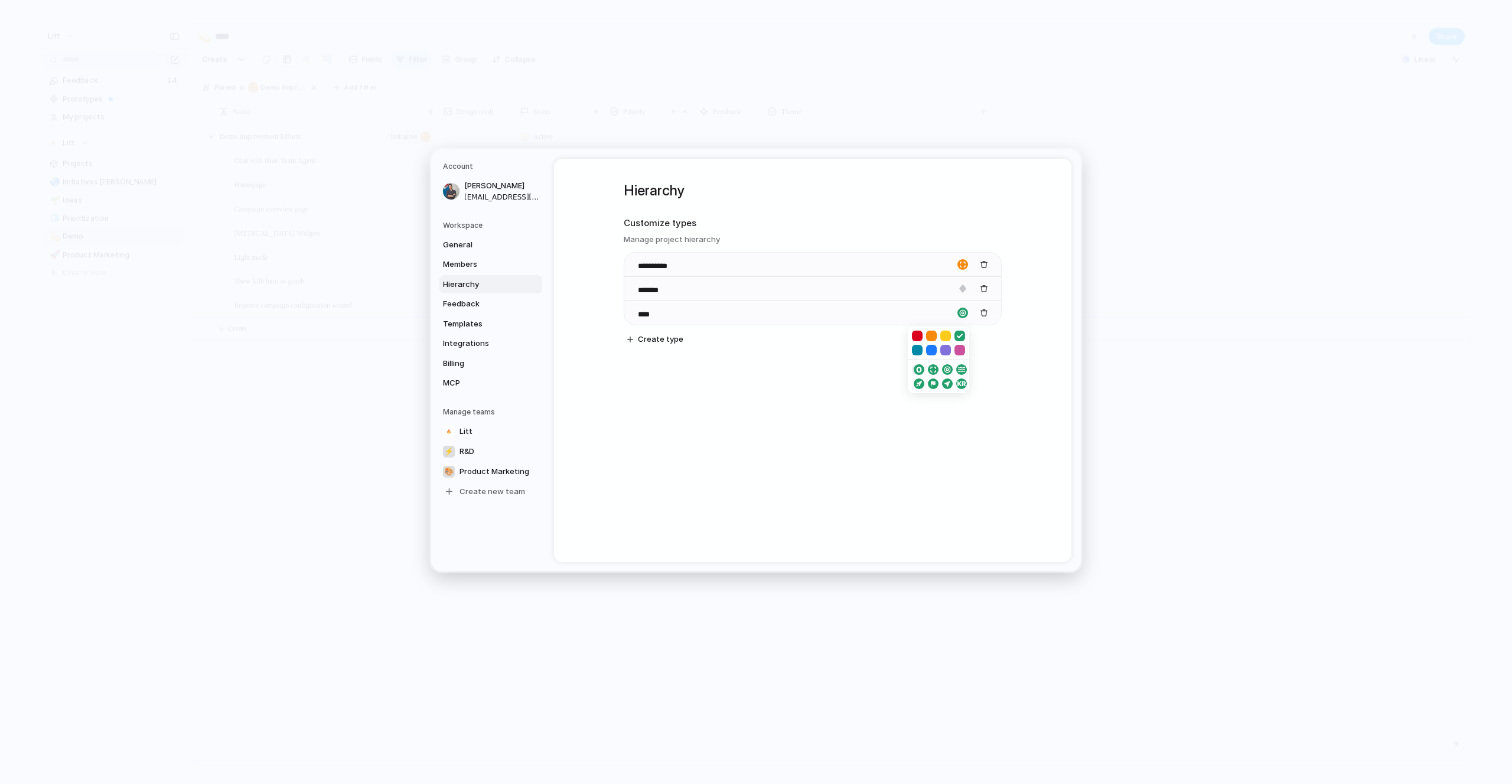
click at [916, 370] on div "button" at bounding box center [917, 370] width 7 height 11
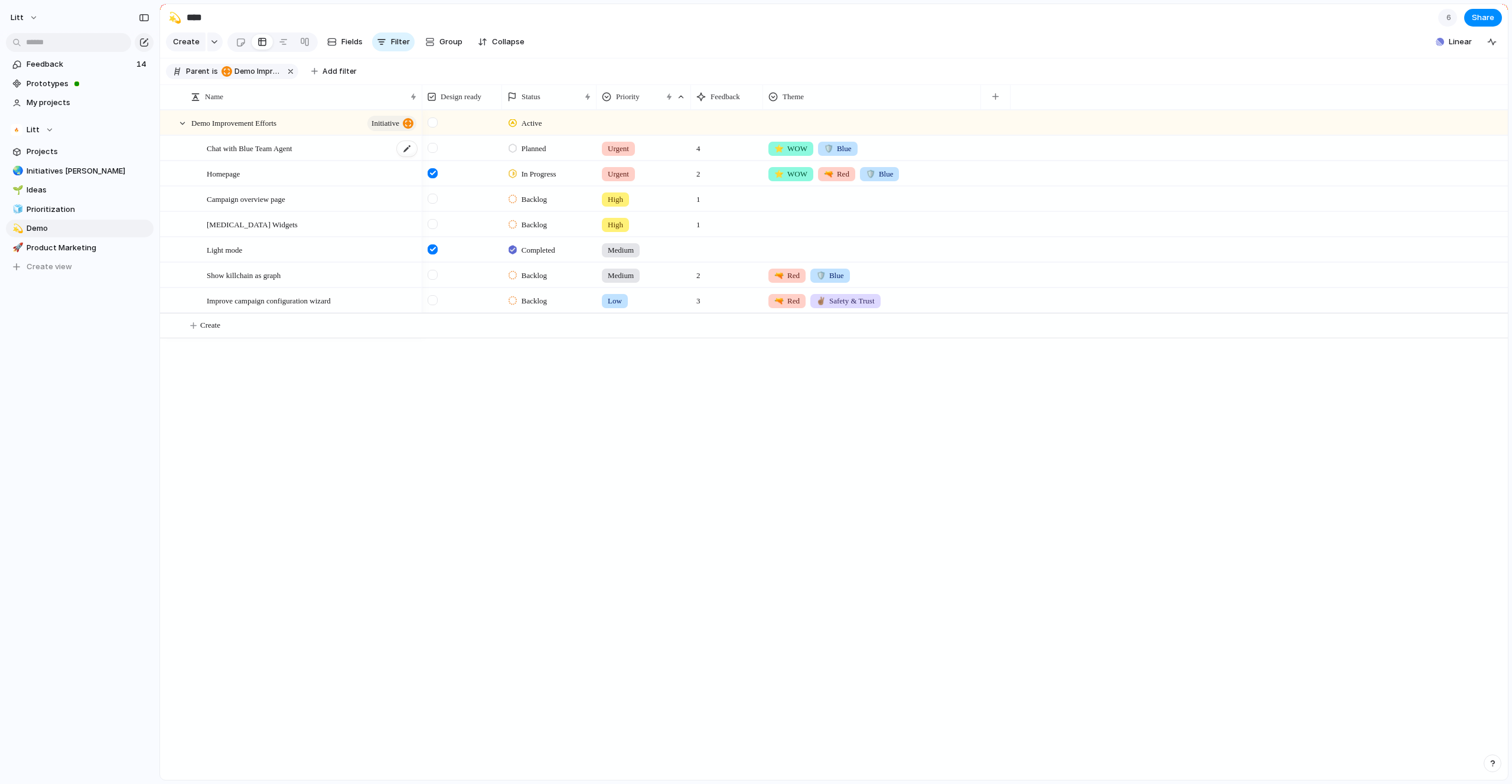
click at [346, 161] on div "Chat with Blue Team Agent" at bounding box center [312, 148] width 212 height 24
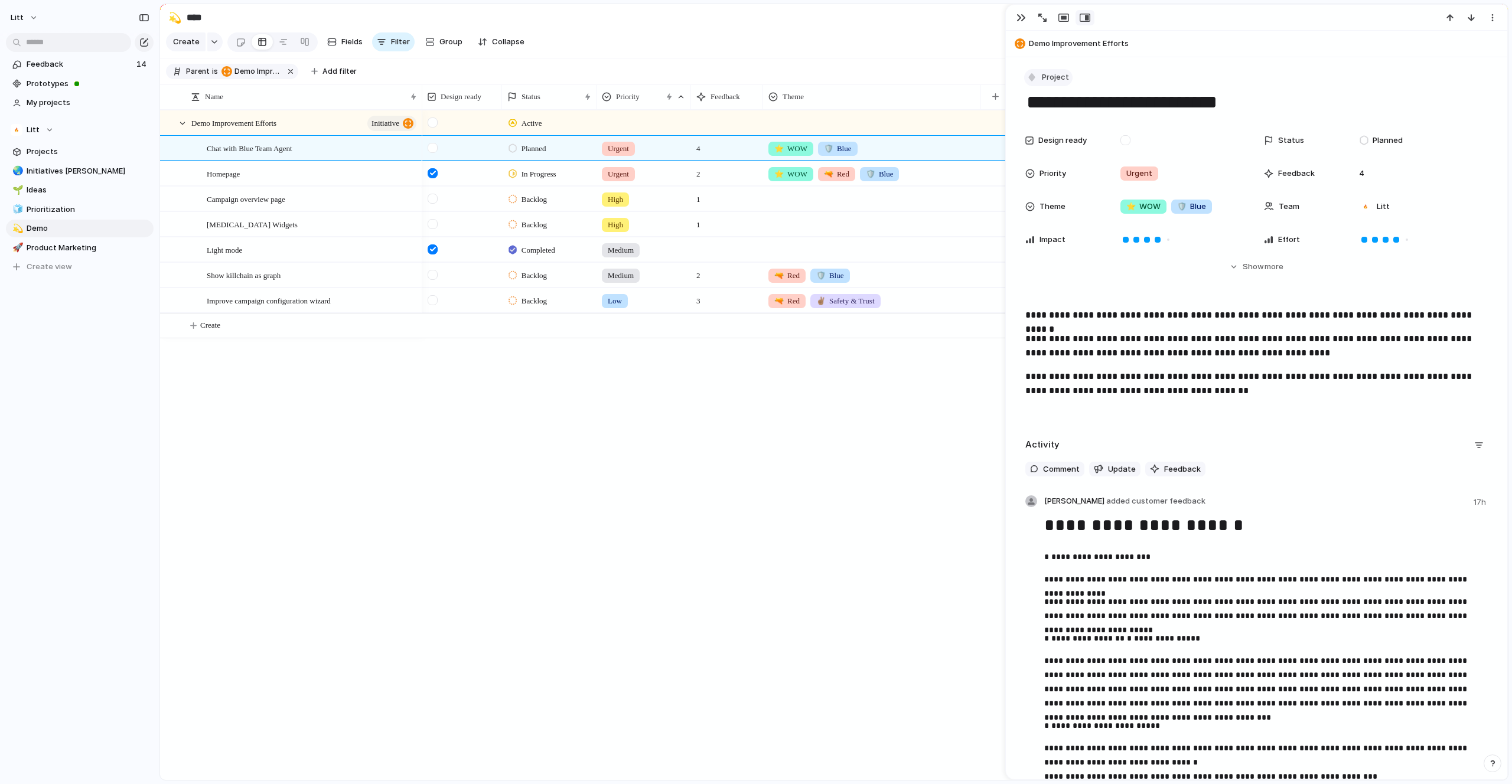
click at [1033, 74] on button "Project" at bounding box center [1048, 77] width 48 height 17
click at [1065, 168] on li "Idea" at bounding box center [1071, 165] width 96 height 19
click at [1471, 20] on div "button" at bounding box center [1471, 17] width 10 height 10
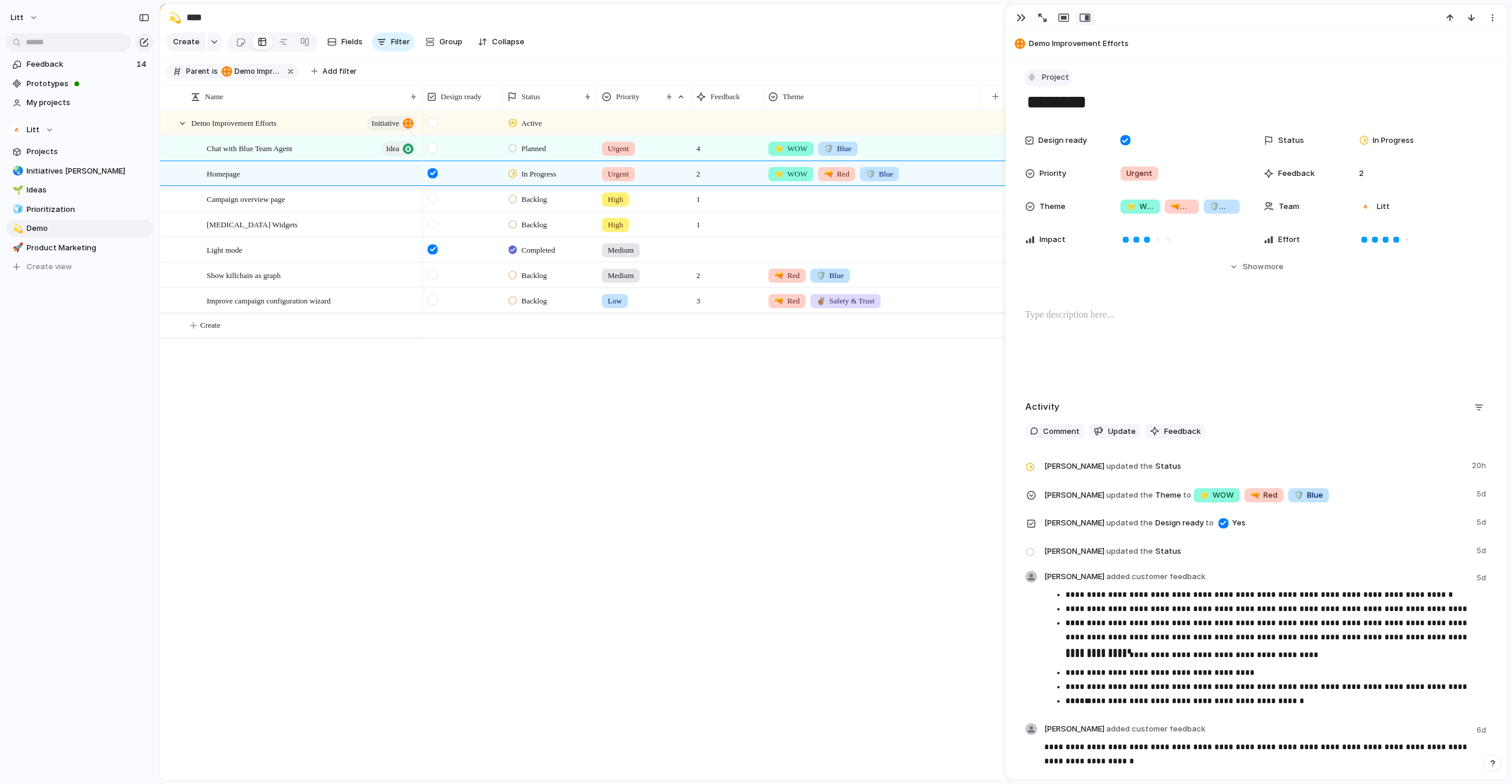
click at [1042, 72] on span "Project" at bounding box center [1055, 77] width 27 height 12
click at [1064, 166] on li "Idea" at bounding box center [1071, 165] width 96 height 19
click at [1472, 22] on div "button" at bounding box center [1471, 17] width 10 height 10
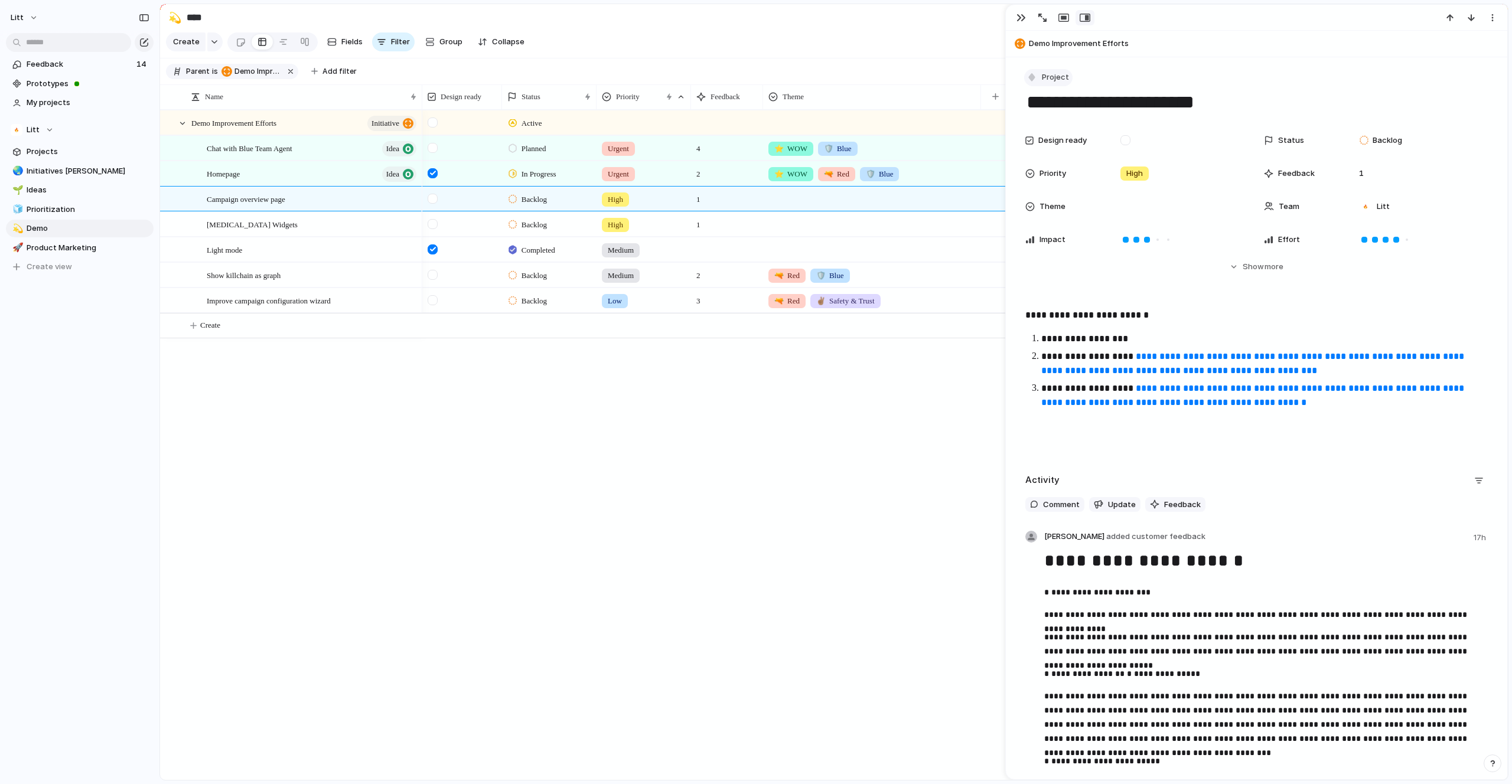
click at [1027, 76] on div "button" at bounding box center [1032, 77] width 11 height 11
click at [1052, 167] on span "Idea" at bounding box center [1052, 165] width 16 height 12
click at [1474, 20] on div "button" at bounding box center [1471, 17] width 10 height 10
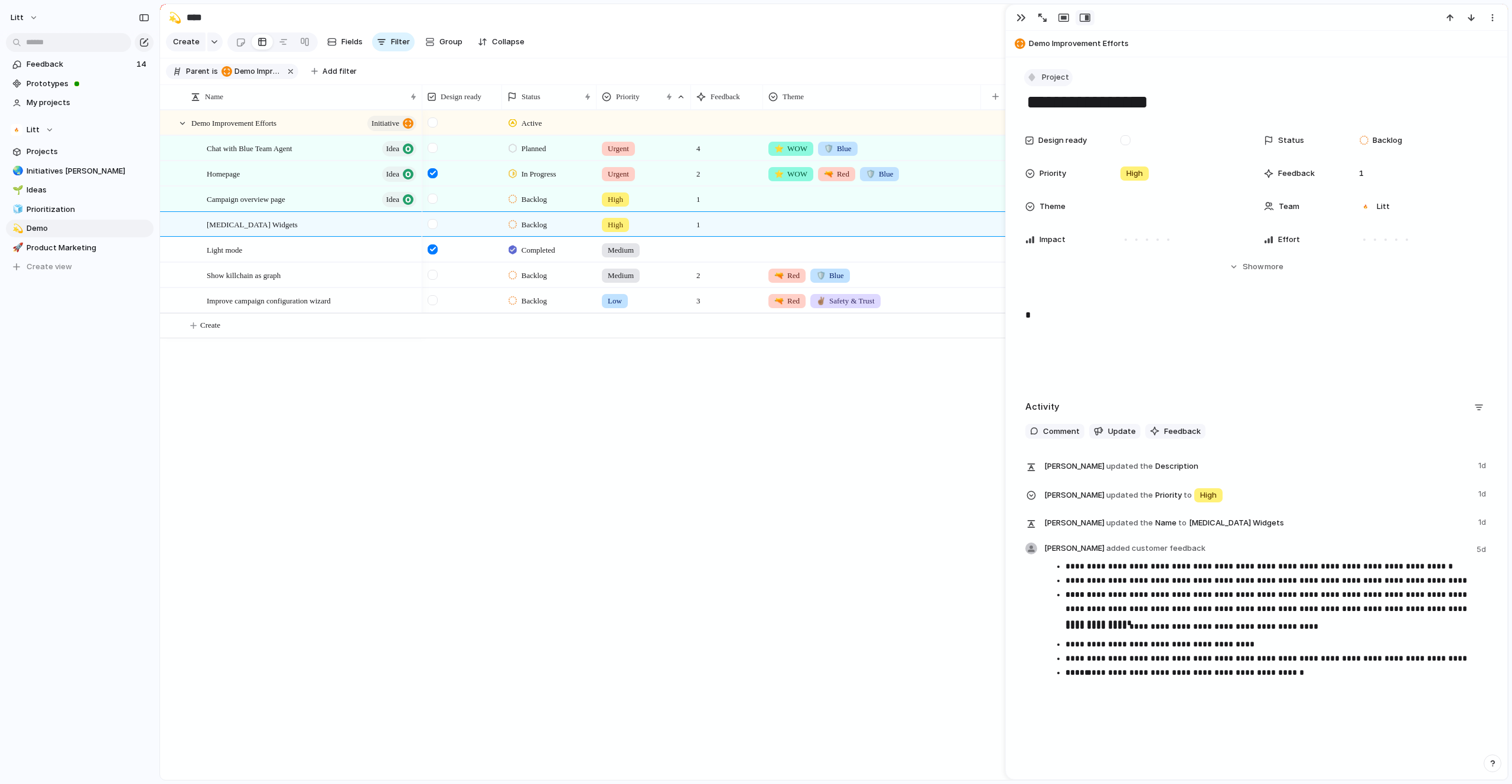
click at [1046, 74] on span "Project" at bounding box center [1055, 77] width 27 height 12
click at [1062, 170] on li "Idea" at bounding box center [1071, 165] width 96 height 19
click at [1465, 17] on button "button" at bounding box center [1471, 17] width 19 height 15
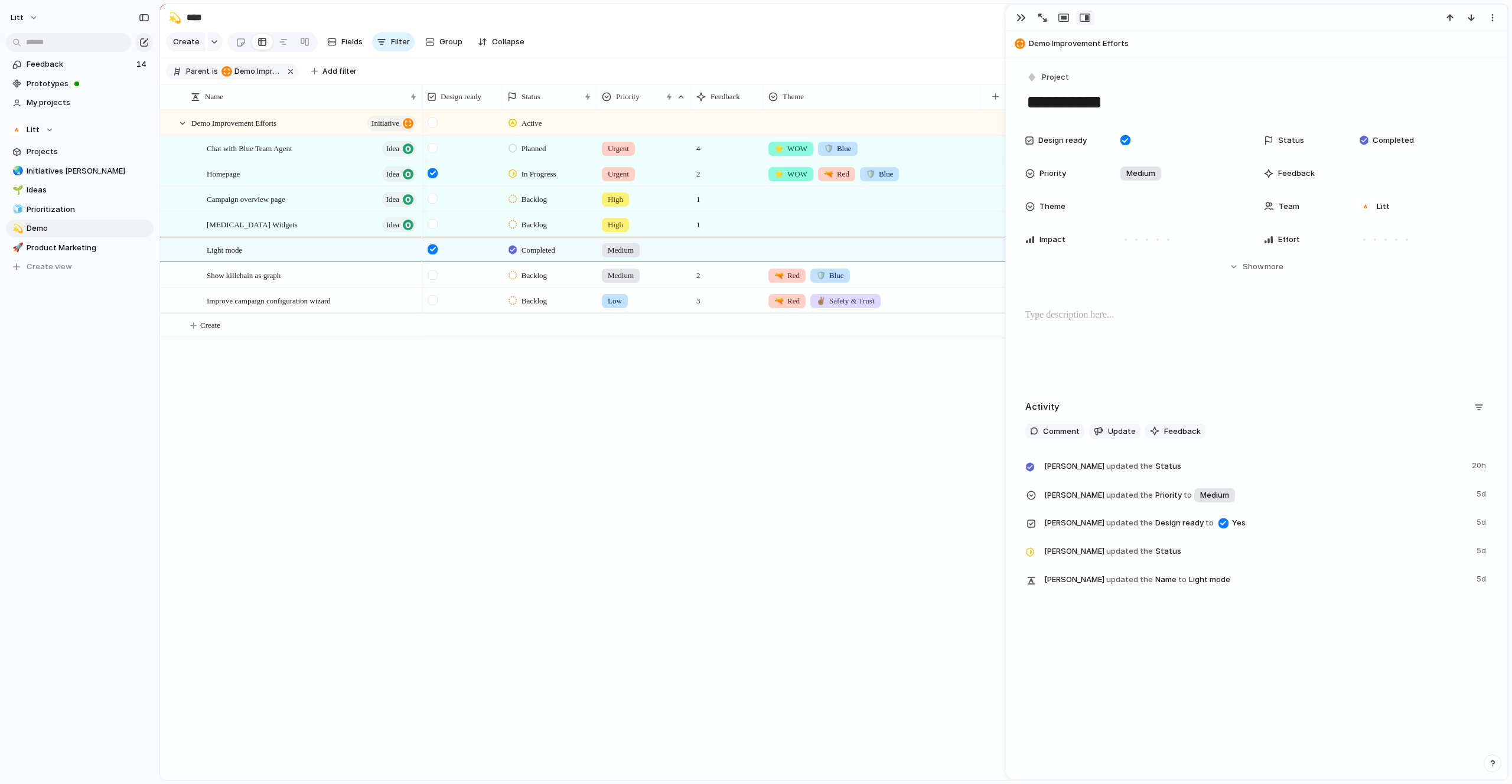
click at [1046, 88] on div "**********" at bounding box center [1257, 91] width 463 height 46
click at [1048, 85] on button "Project" at bounding box center [1048, 77] width 48 height 17
click at [1065, 170] on li "Idea" at bounding box center [1071, 165] width 96 height 19
click at [1472, 19] on div "button" at bounding box center [1471, 17] width 10 height 10
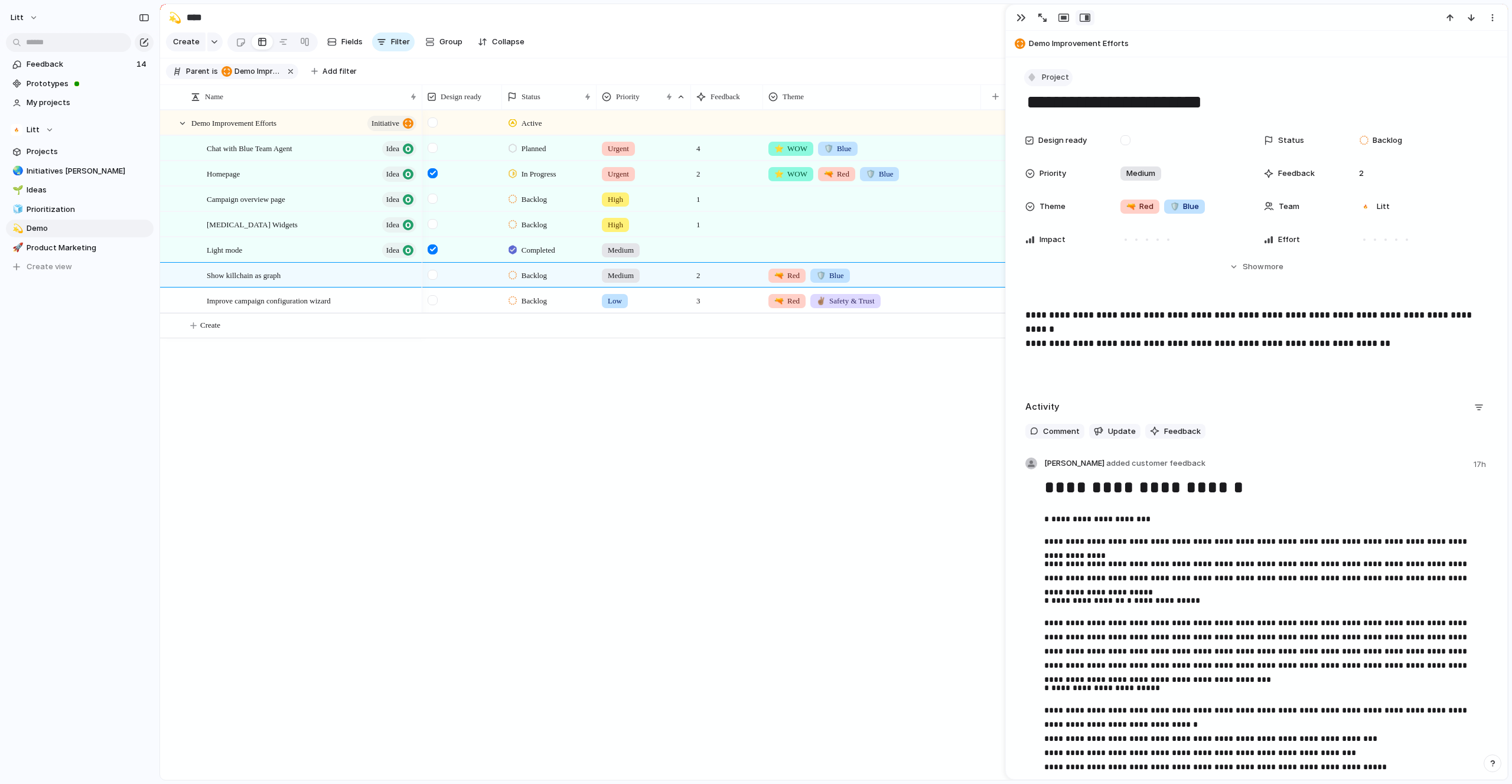
click at [1046, 80] on span "Project" at bounding box center [1055, 77] width 27 height 12
click at [1064, 166] on li "Idea" at bounding box center [1071, 165] width 96 height 19
click at [1471, 16] on div "button" at bounding box center [1471, 17] width 10 height 10
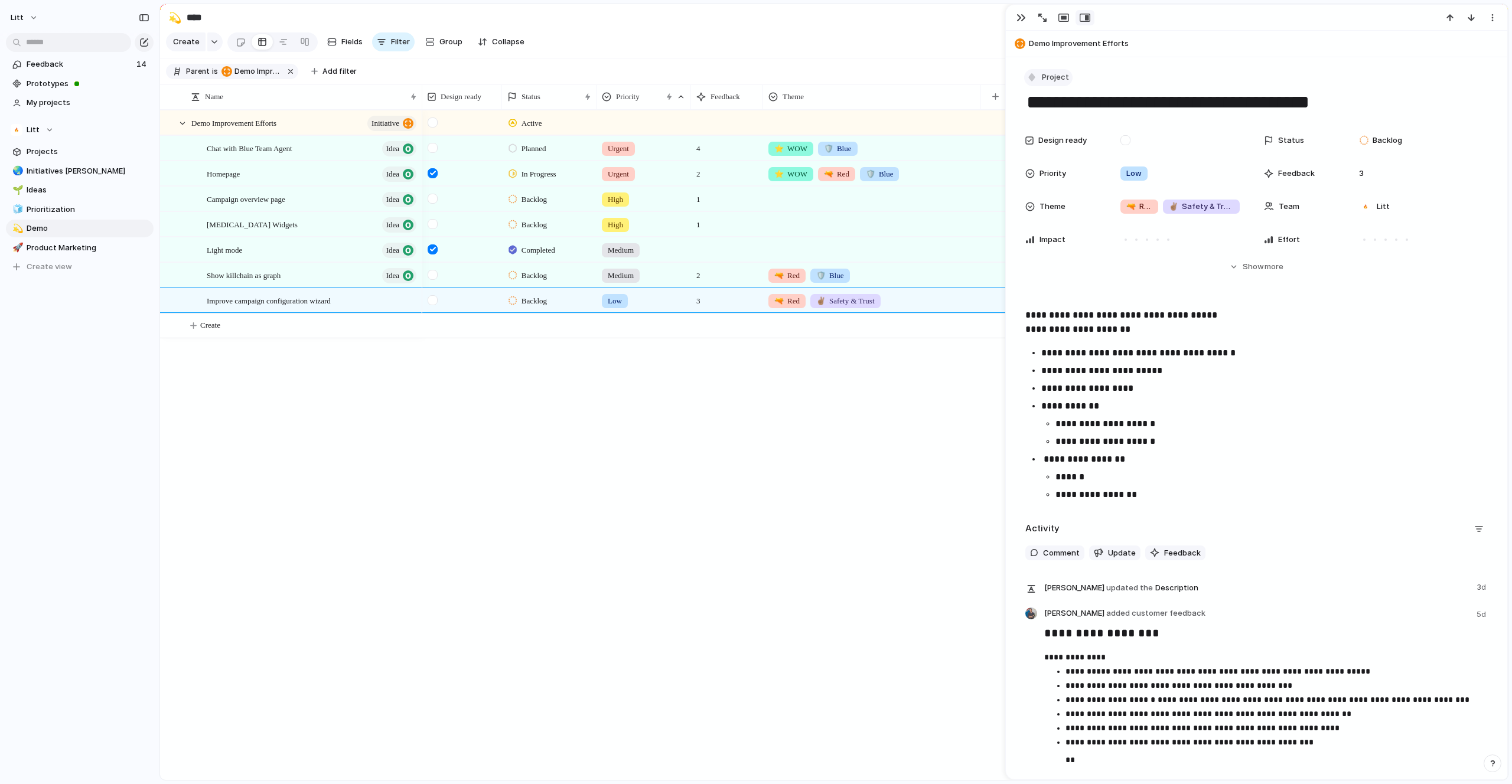
click at [1035, 77] on button "Project" at bounding box center [1048, 77] width 48 height 17
click at [1069, 170] on li "Idea" at bounding box center [1071, 165] width 96 height 19
click at [1471, 19] on div "button" at bounding box center [1471, 17] width 10 height 10
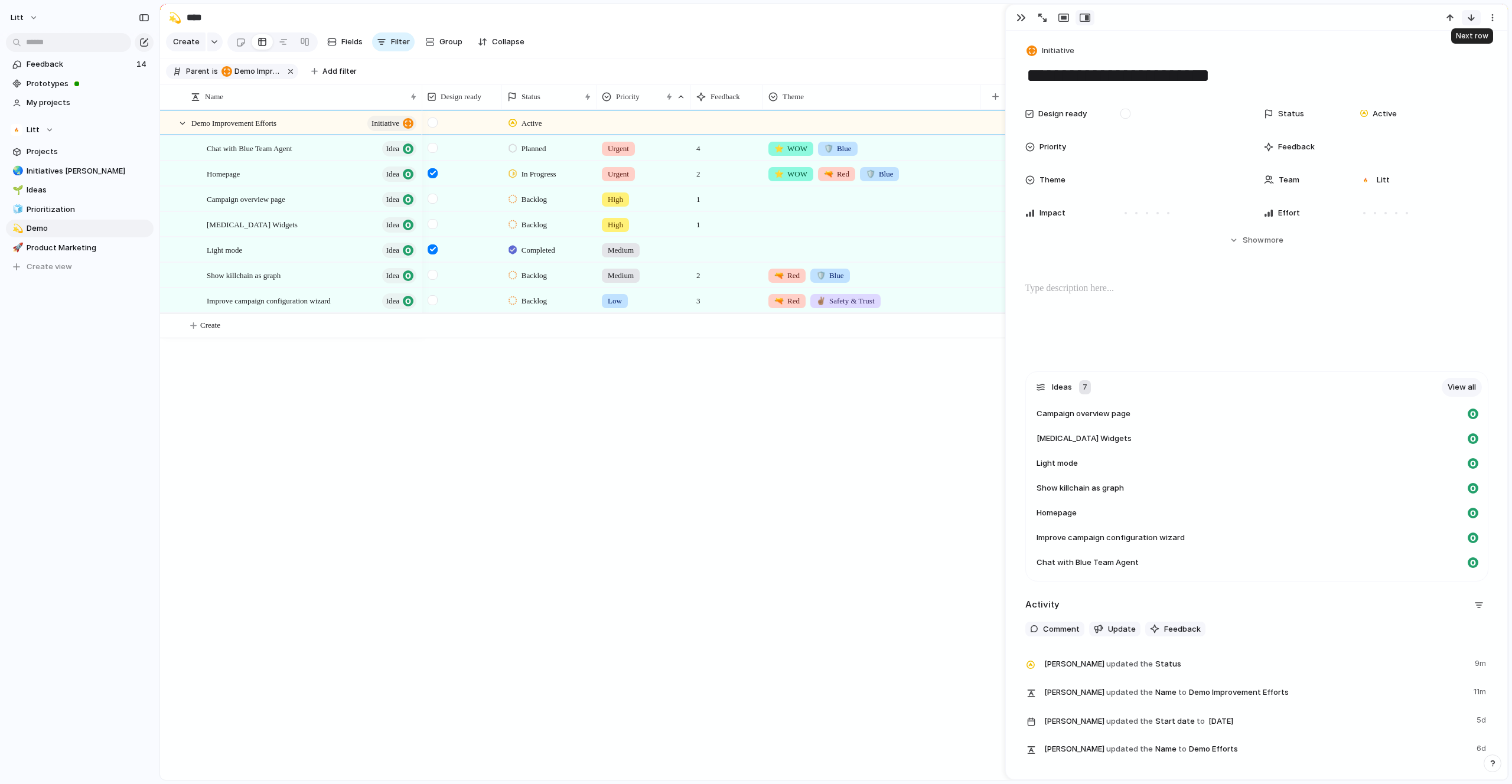
click at [1468, 16] on div "button" at bounding box center [1471, 17] width 10 height 10
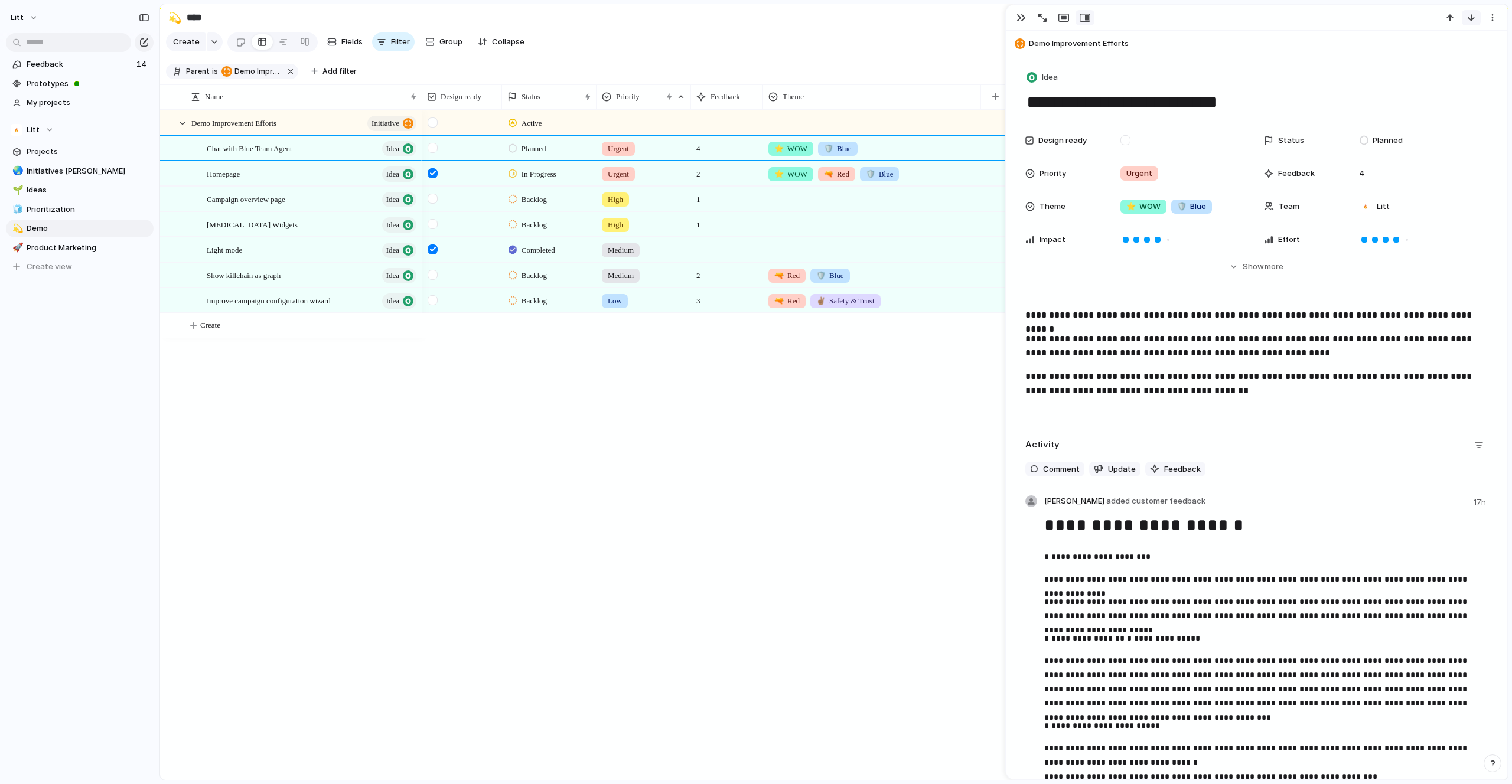
click at [1468, 16] on div "button" at bounding box center [1471, 17] width 10 height 10
type textarea "********"
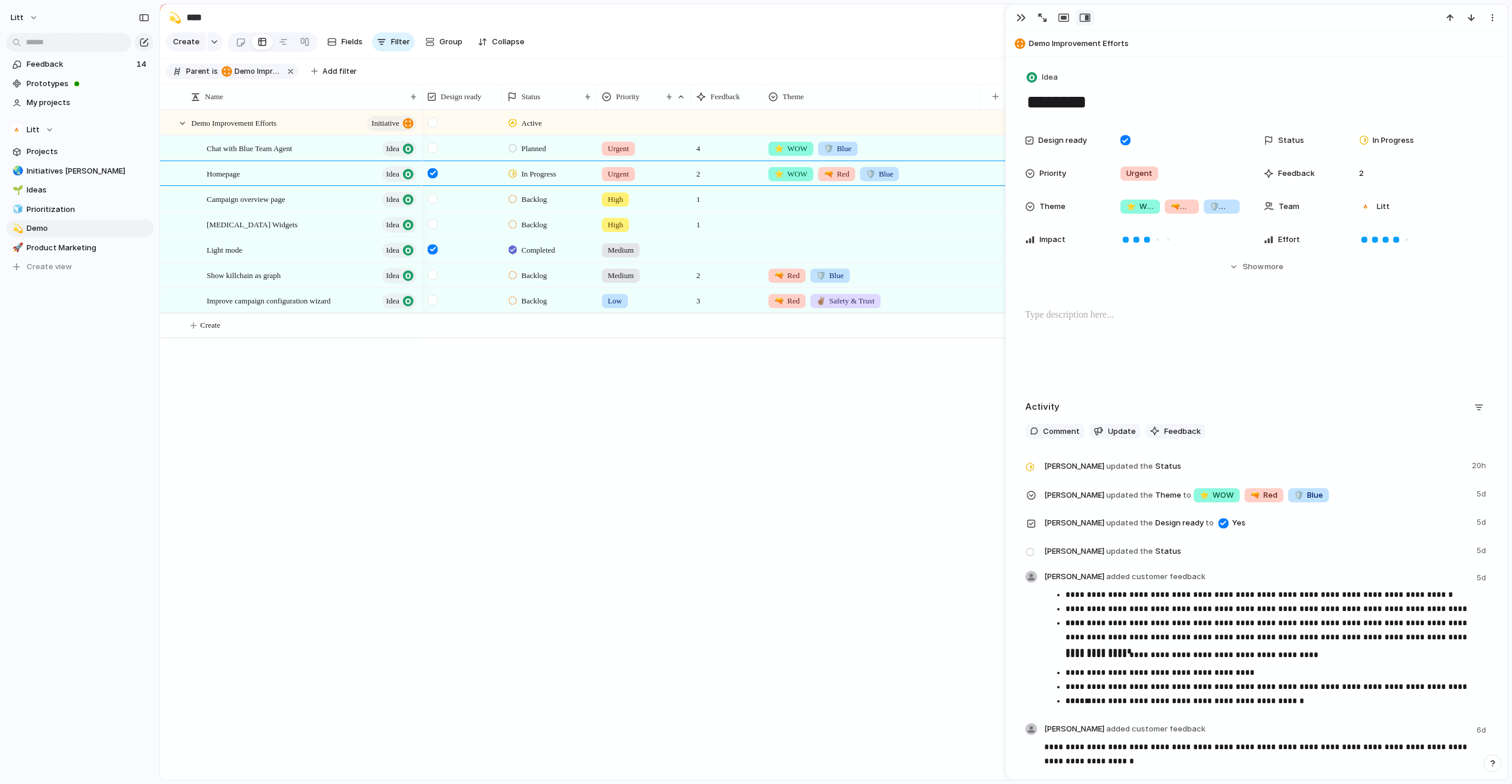
click at [837, 457] on div "Active Planned Urgent 4 ⭐️ WOW 🛡️ Blue In Progress Urgent 2 ⭐️ WOW 🔫 Red 🛡️ Blu…" at bounding box center [966, 444] width 1086 height 670
click at [1020, 13] on div "button" at bounding box center [1021, 17] width 10 height 10
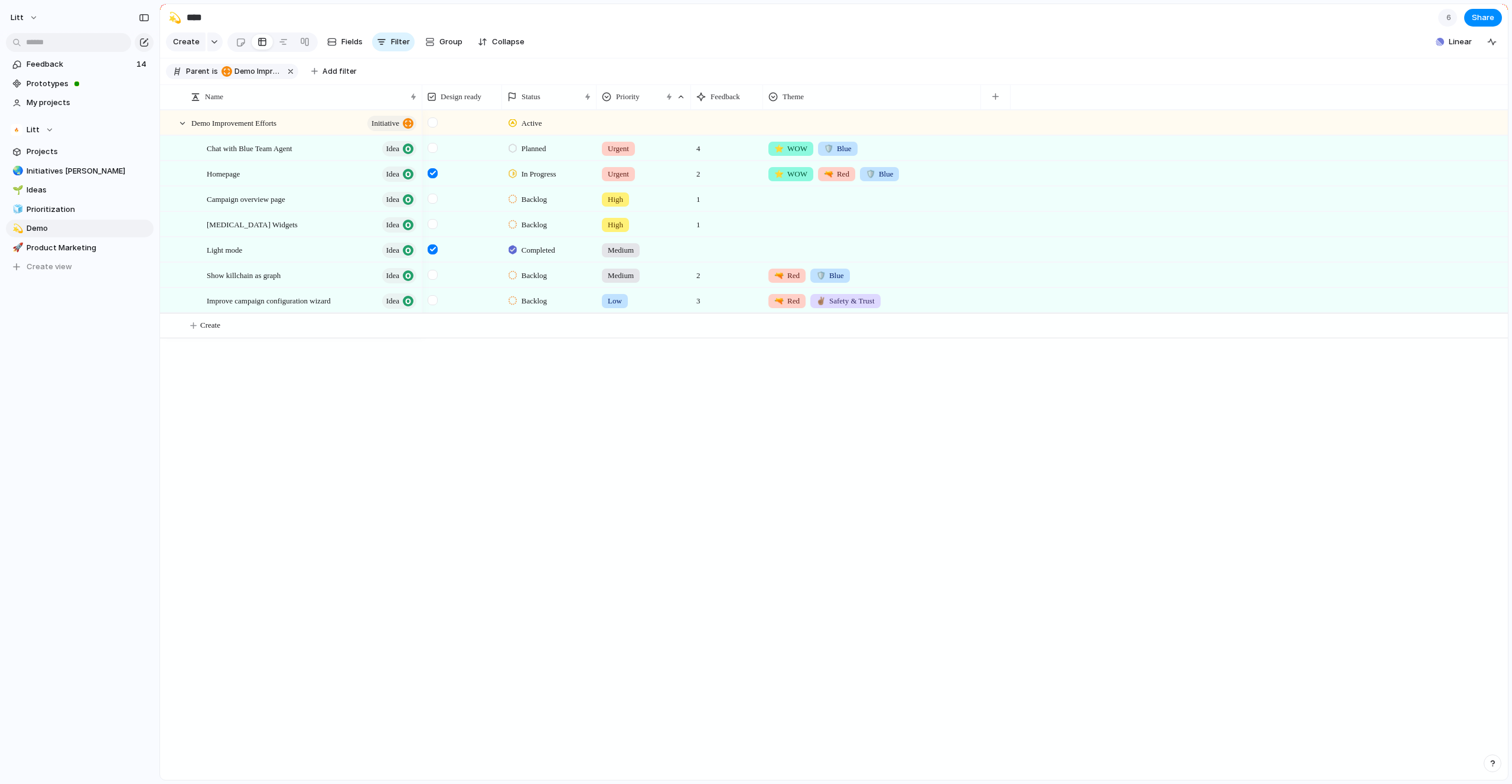
click at [557, 522] on div "Active Planned Urgent 4 ⭐️ WOW 🛡️ Blue In Progress Urgent 2 ⭐️ WOW 🔫 Red 🛡️ Blu…" at bounding box center [966, 444] width 1086 height 670
click at [71, 158] on link "Projects" at bounding box center [80, 152] width 148 height 18
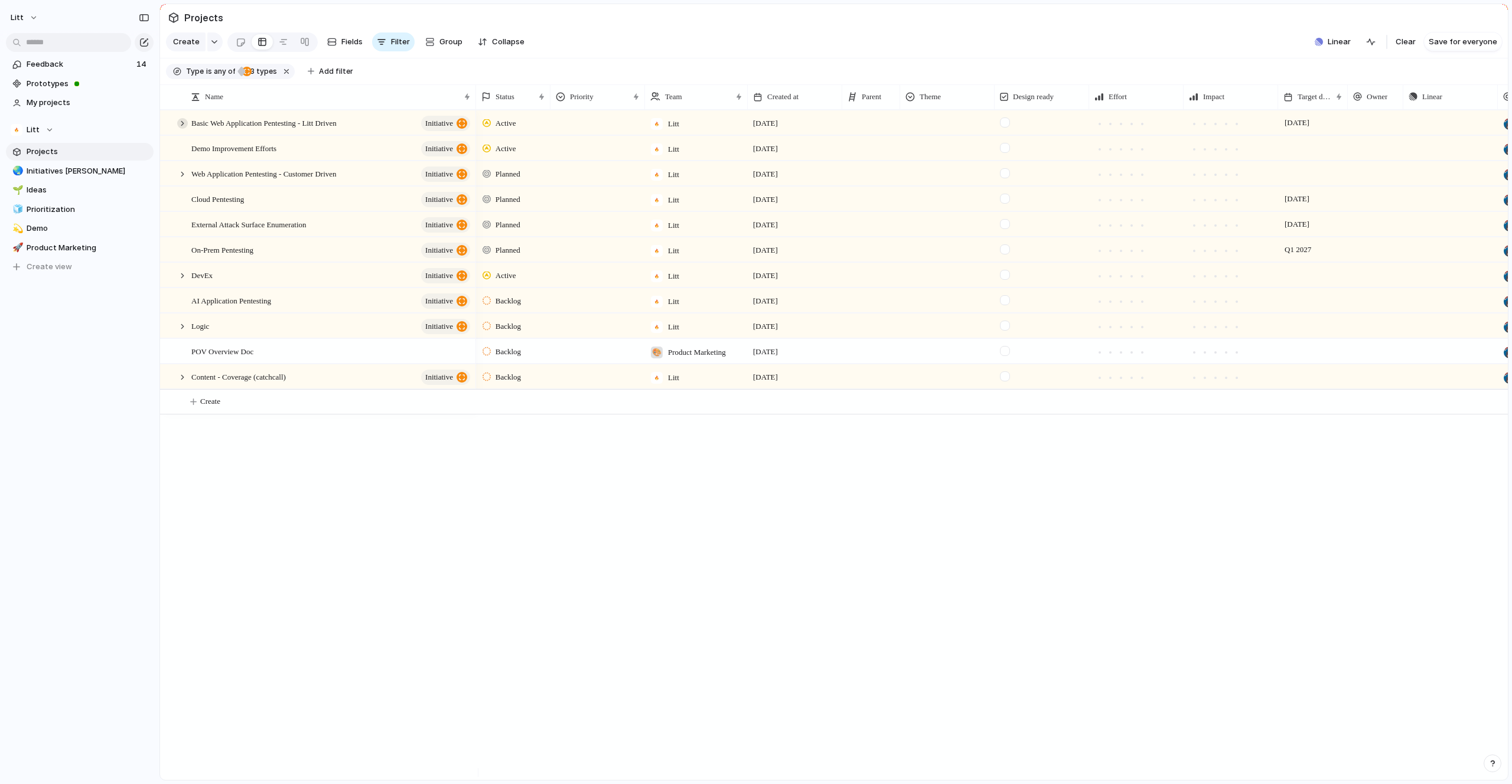
click at [179, 129] on div at bounding box center [182, 124] width 11 height 11
